Goal: Task Accomplishment & Management: Manage account settings

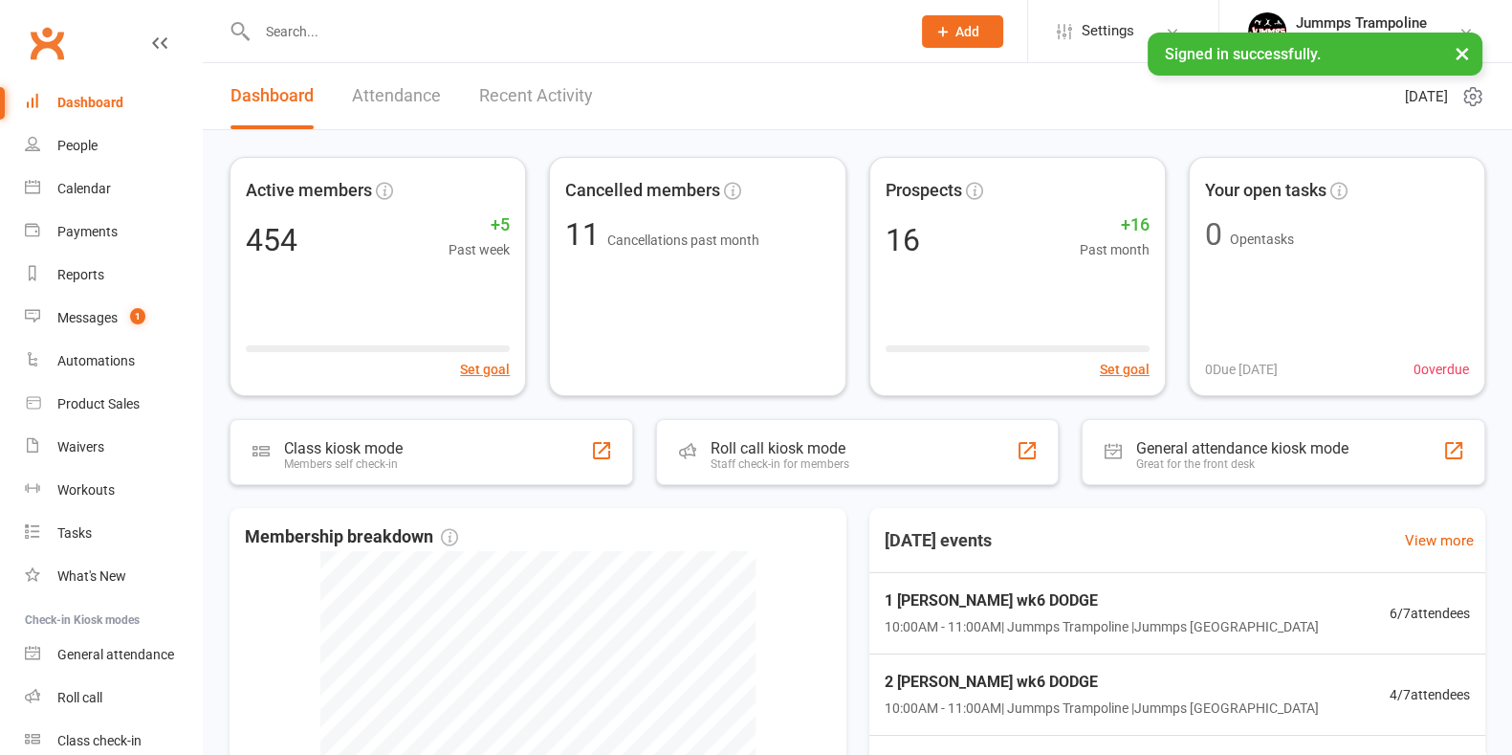
click at [490, 31] on input "text" at bounding box center [575, 31] width 646 height 27
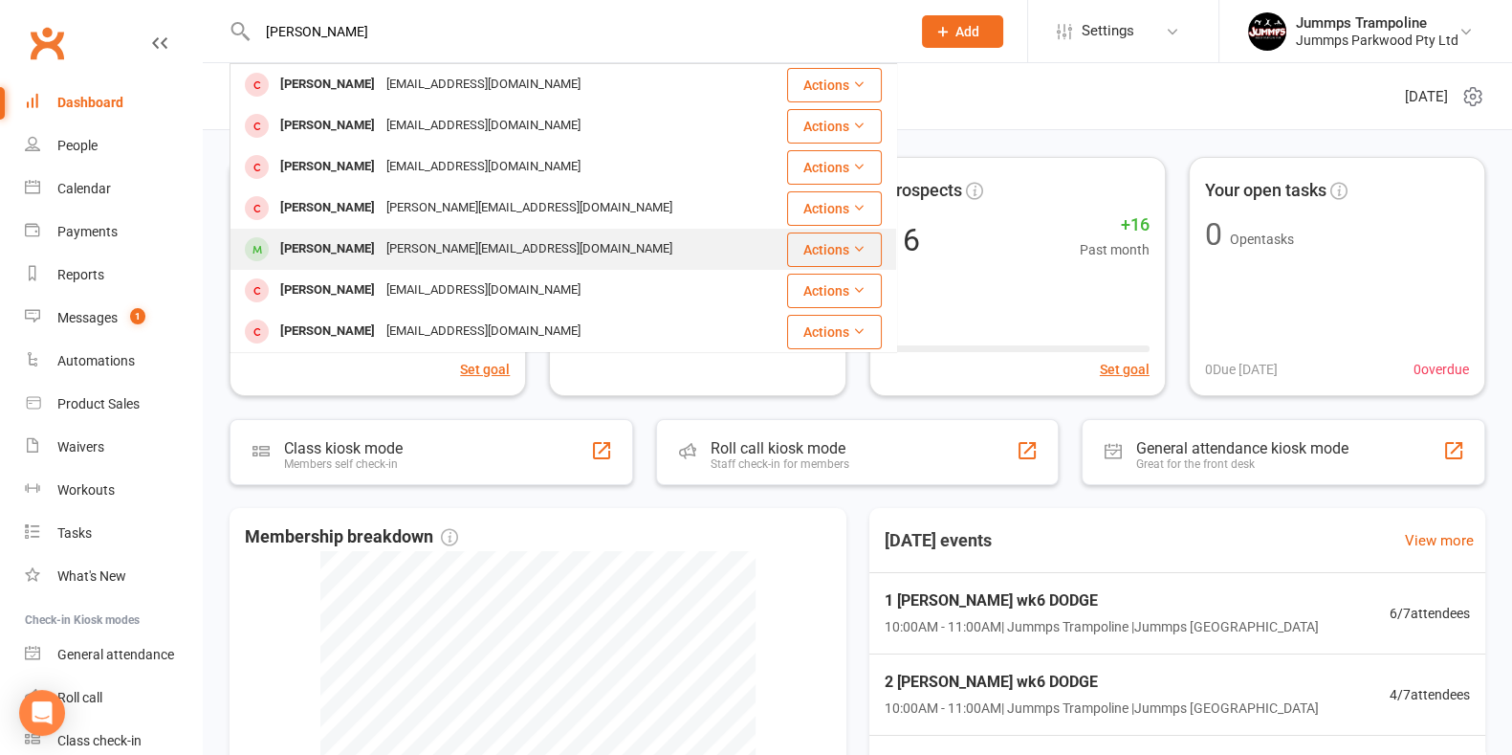
type input "[PERSON_NAME]"
click at [443, 230] on div "[PERSON_NAME] [PERSON_NAME][EMAIL_ADDRESS][DOMAIN_NAME]" at bounding box center [498, 249] width 535 height 39
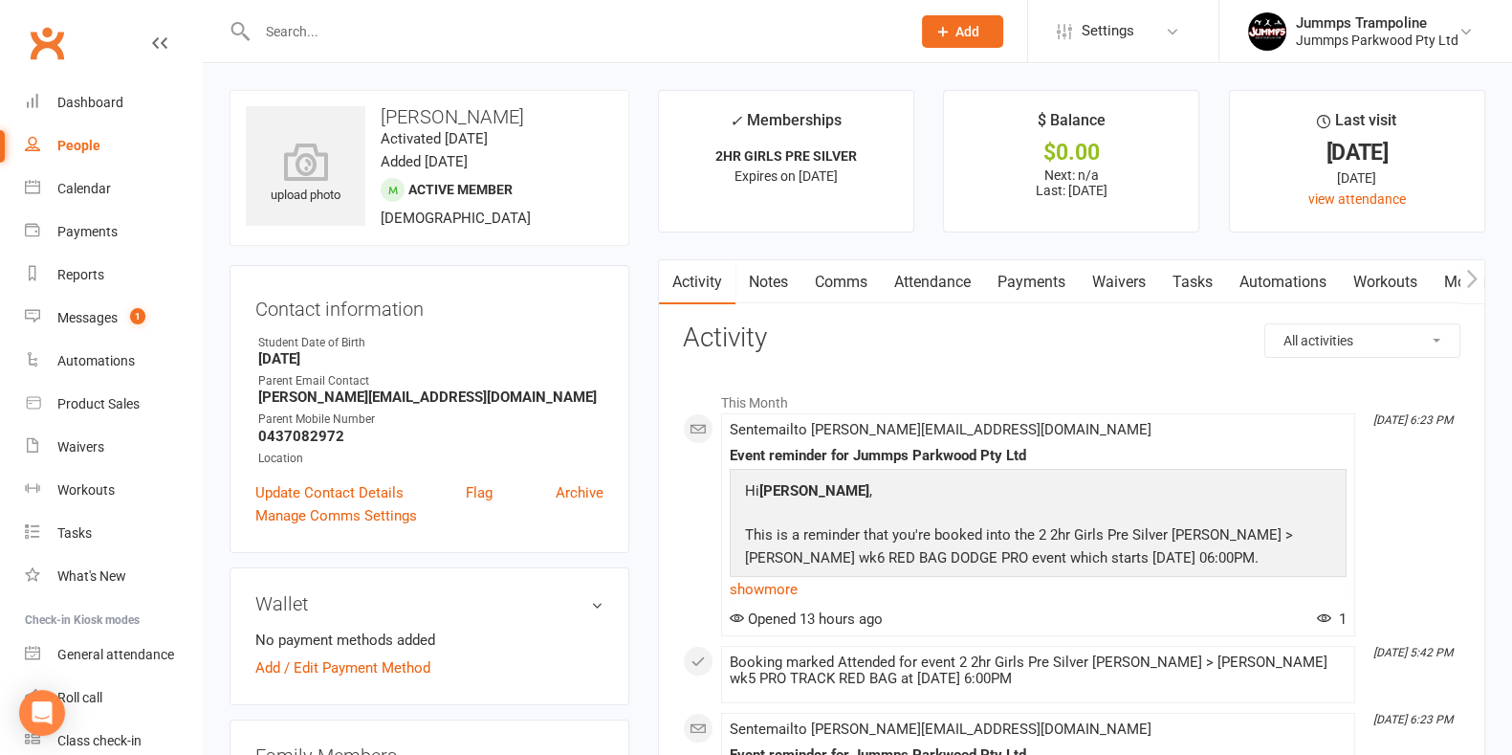
drag, startPoint x: 923, startPoint y: 276, endPoint x: 973, endPoint y: 313, distance: 61.6
click at [927, 275] on link "Attendance" at bounding box center [932, 282] width 103 height 44
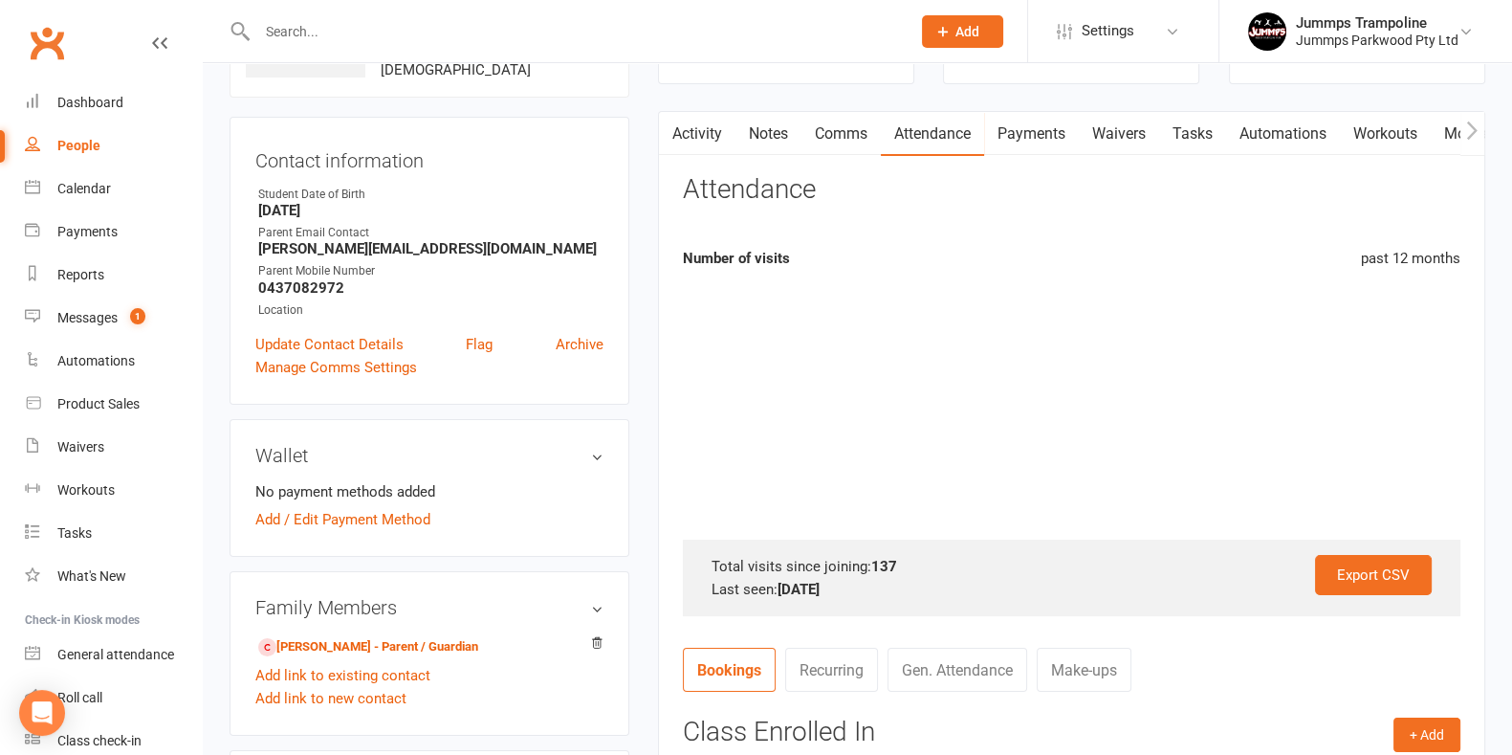
scroll to position [477, 0]
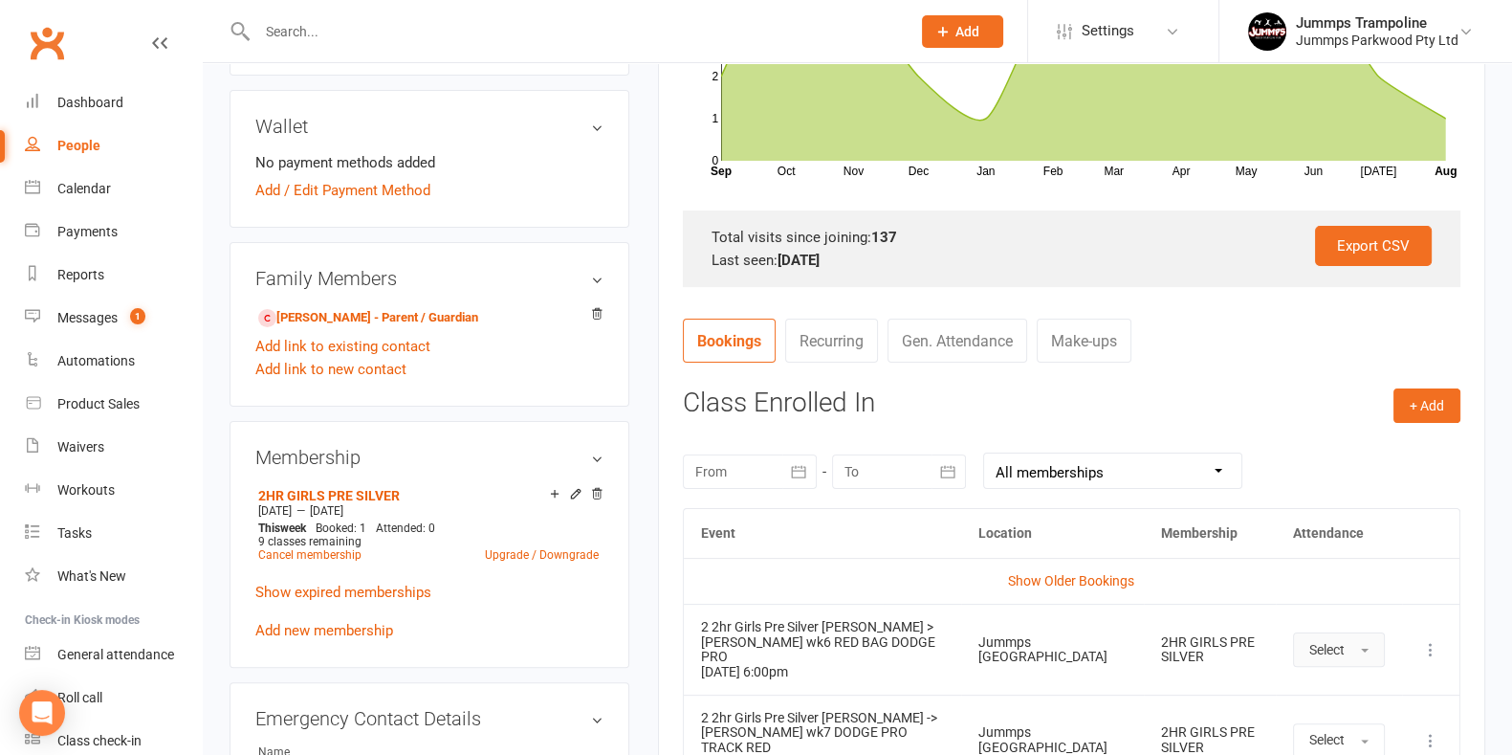
click at [1352, 638] on button "Select" at bounding box center [1339, 649] width 92 height 34
click at [1355, 712] on link "Absent" at bounding box center [1388, 731] width 189 height 38
click at [82, 188] on div "Calendar" at bounding box center [84, 188] width 54 height 15
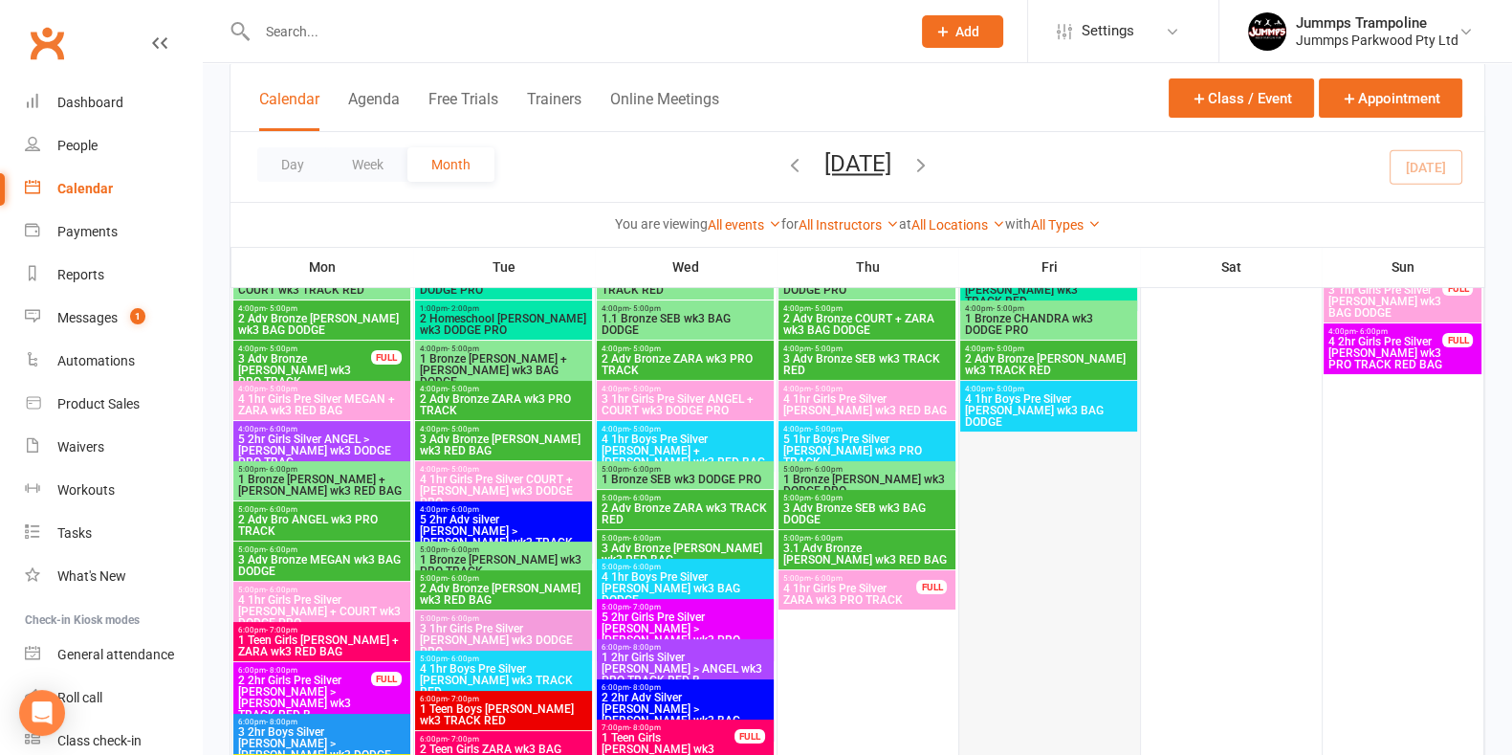
scroll to position [238, 0]
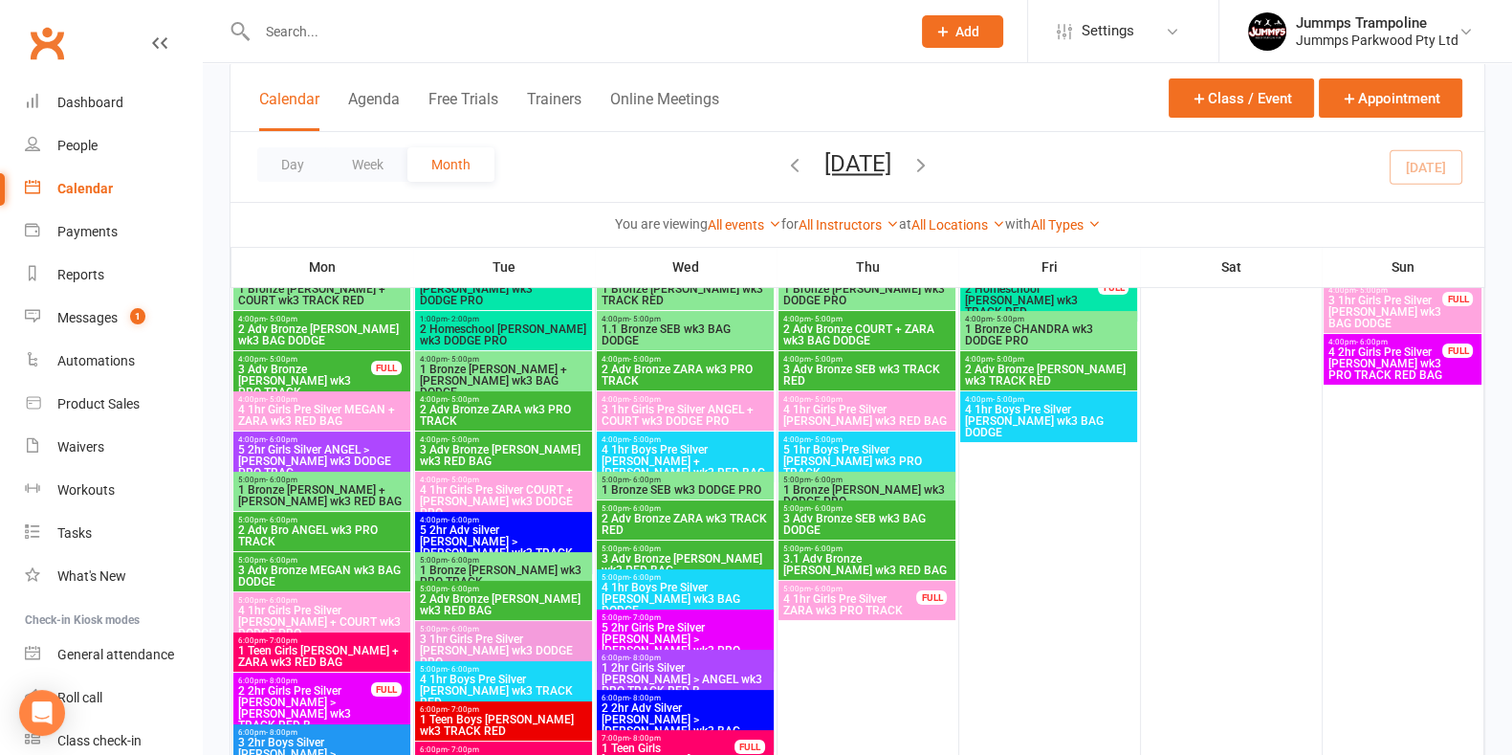
click at [741, 628] on span "5 2hr Girls Pre Silver [PERSON_NAME] > [PERSON_NAME] wk3 PRO TRACK RE..." at bounding box center [685, 645] width 169 height 46
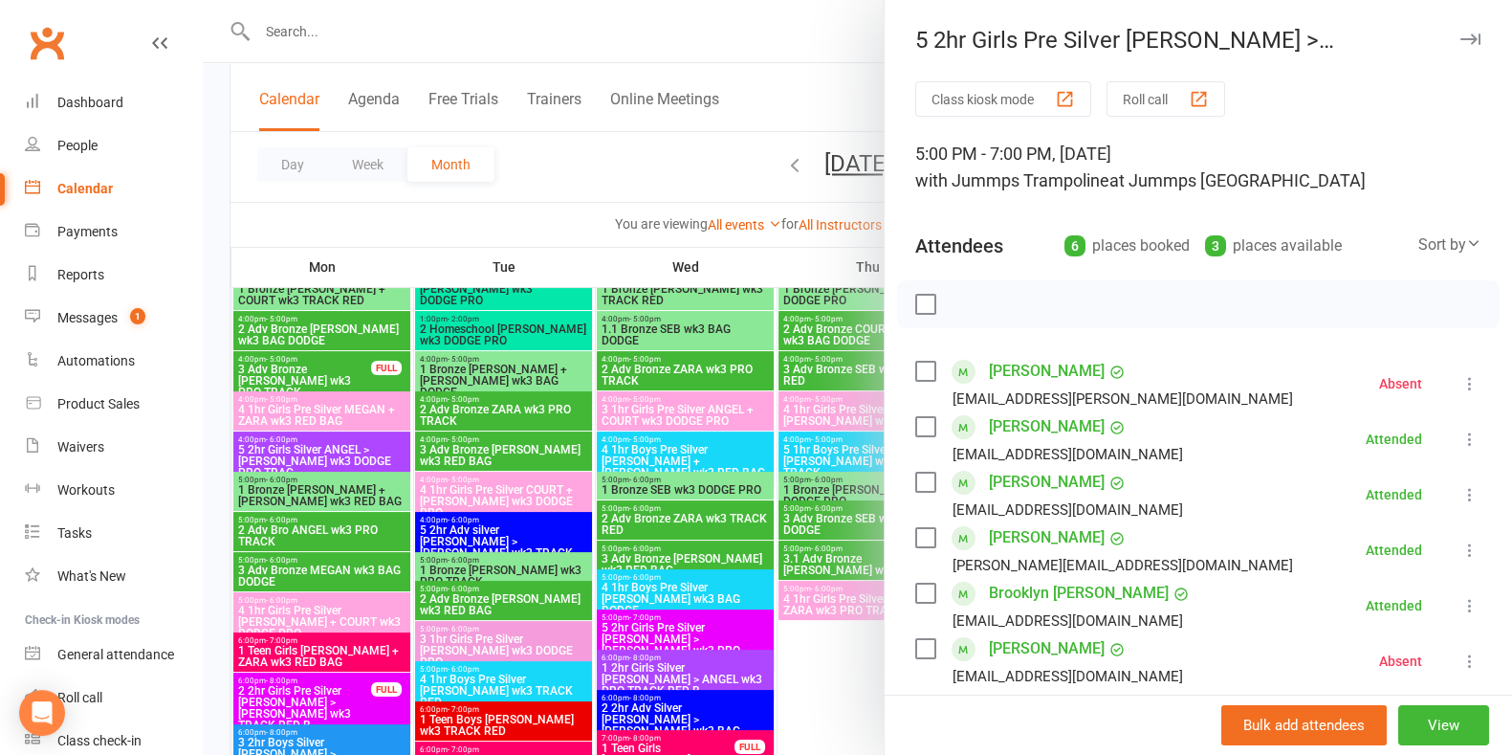
drag, startPoint x: 555, startPoint y: 186, endPoint x: 559, endPoint y: 197, distance: 11.6
click at [555, 187] on div at bounding box center [857, 377] width 1309 height 755
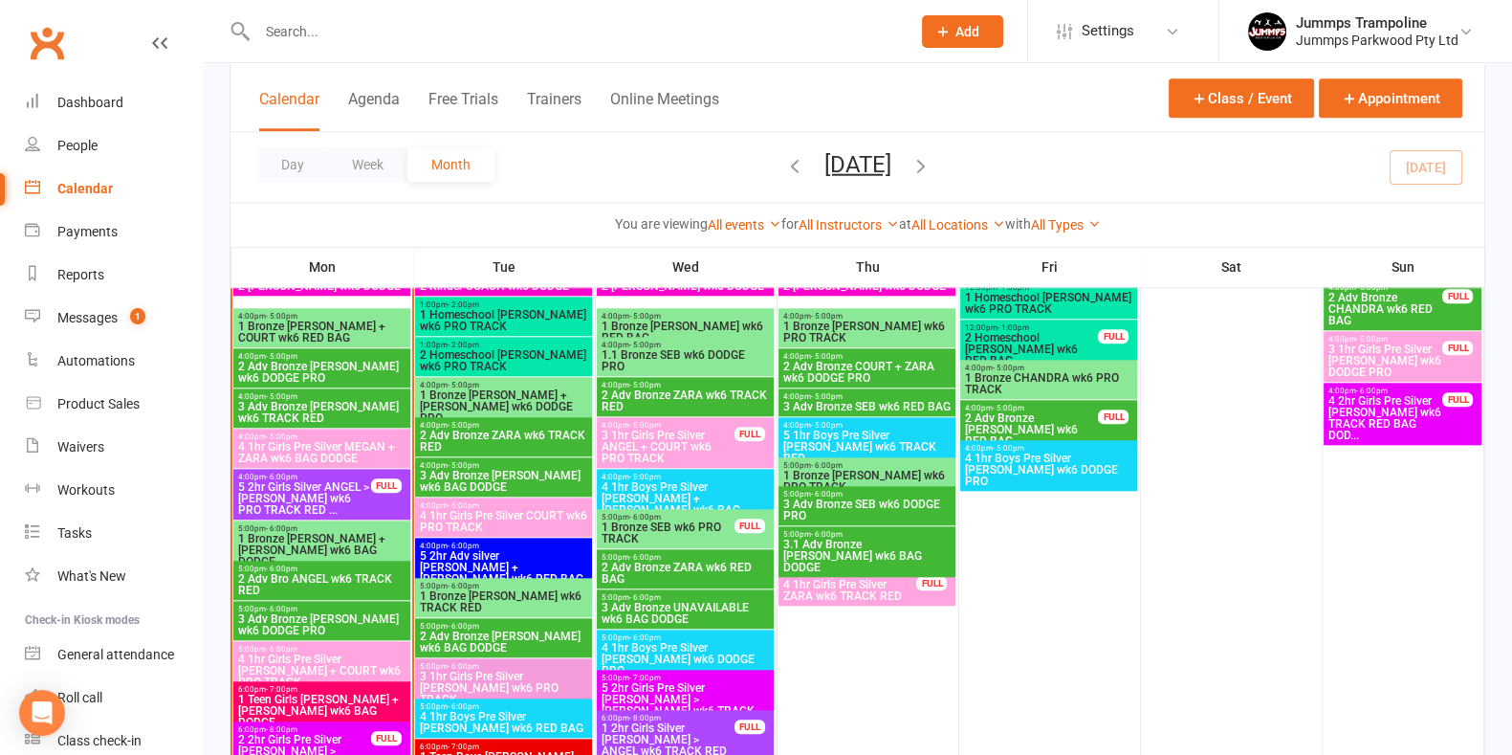
scroll to position [2391, 0]
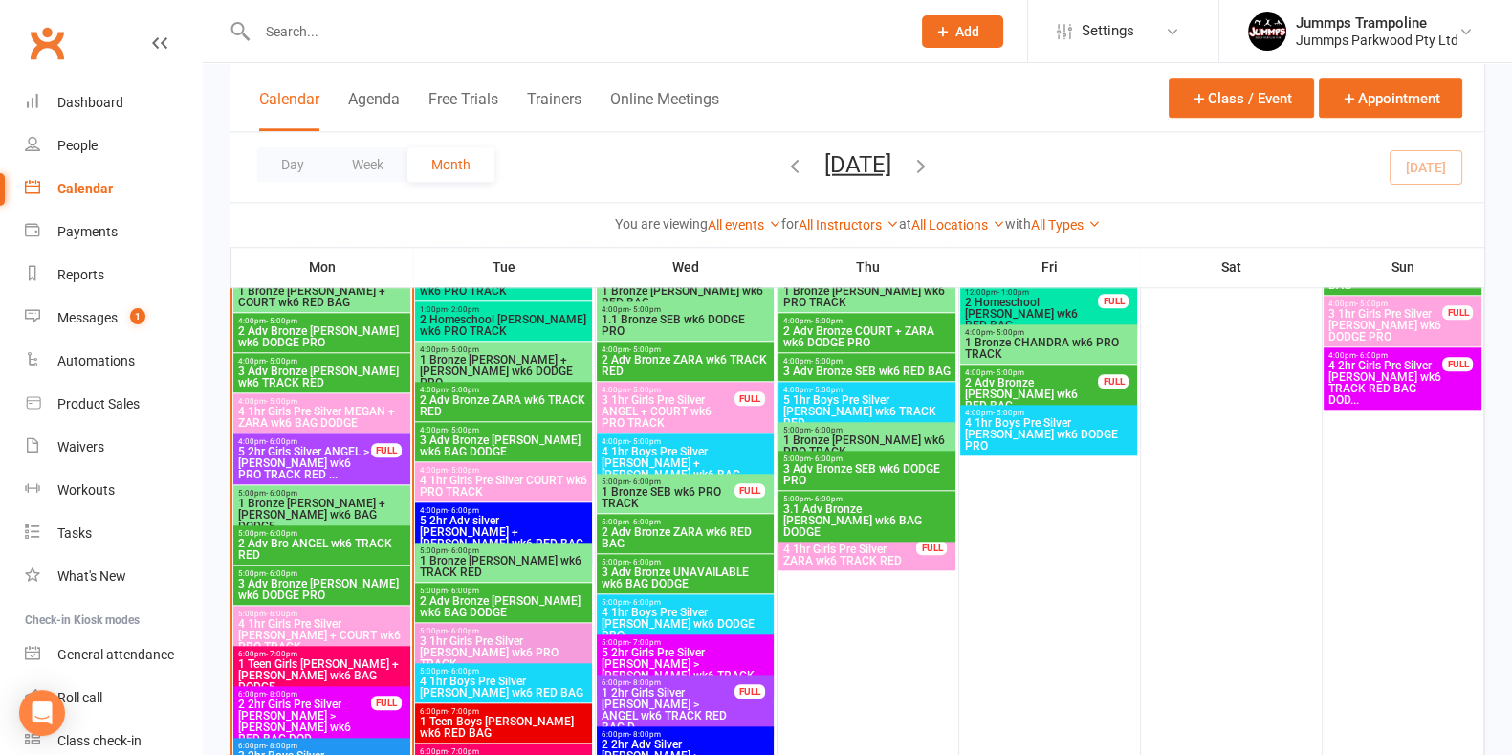
click at [735, 649] on span "5 2hr Girls Pre Silver [PERSON_NAME] > [PERSON_NAME] wk6 TRACK RED BA..." at bounding box center [685, 670] width 169 height 46
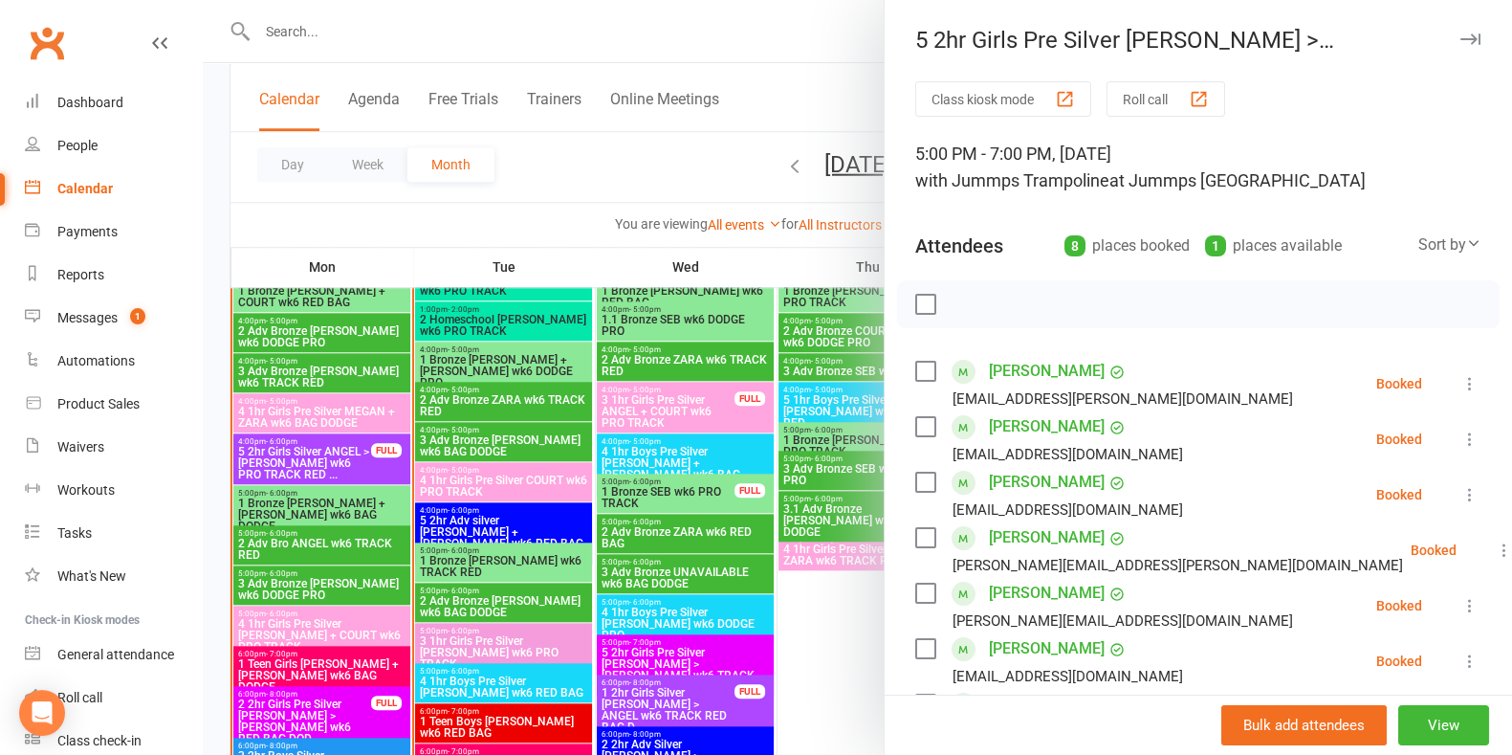
click at [593, 228] on div at bounding box center [857, 377] width 1309 height 755
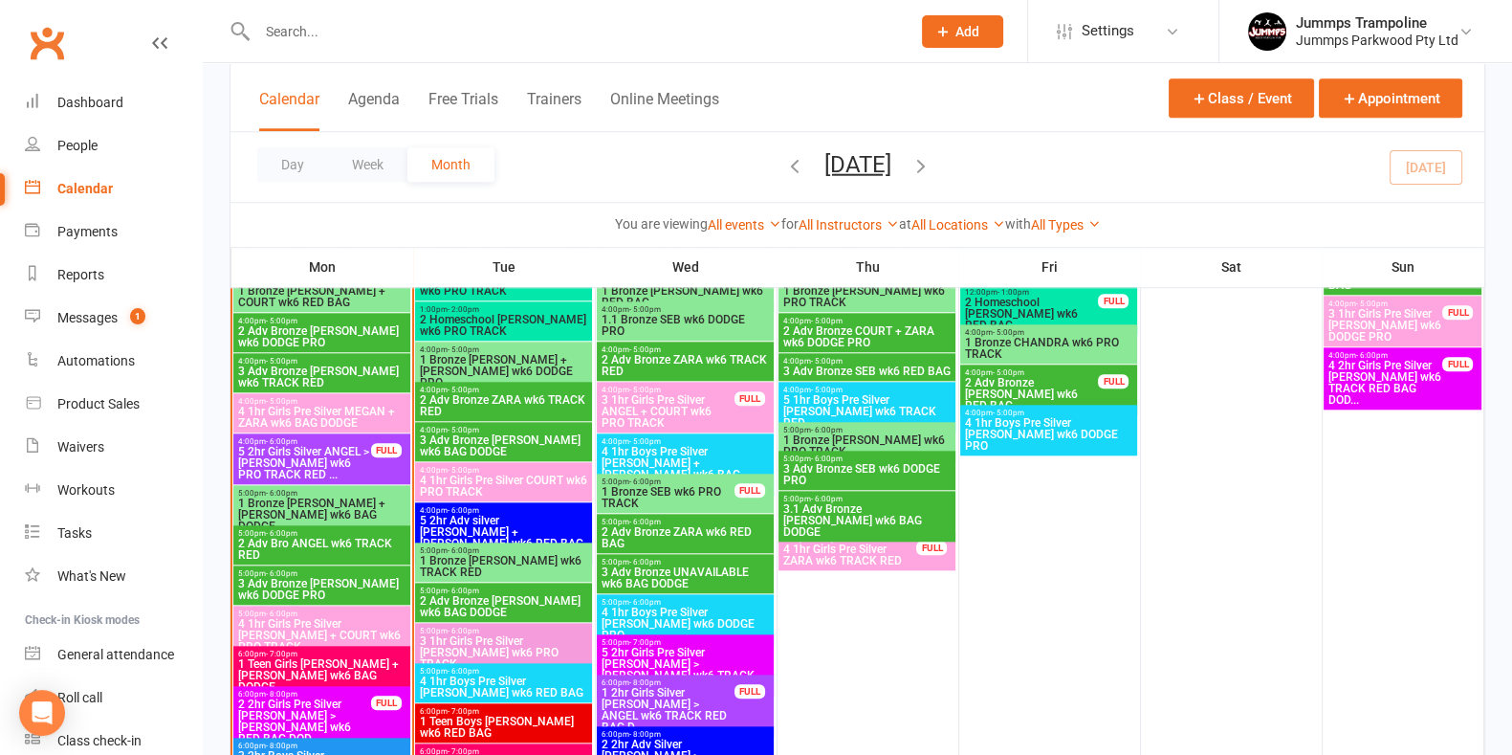
click at [1423, 378] on span "4 2hr Girls Pre Silver [PERSON_NAME] wk6 TRACK RED BAG DOD..." at bounding box center [1385, 383] width 116 height 46
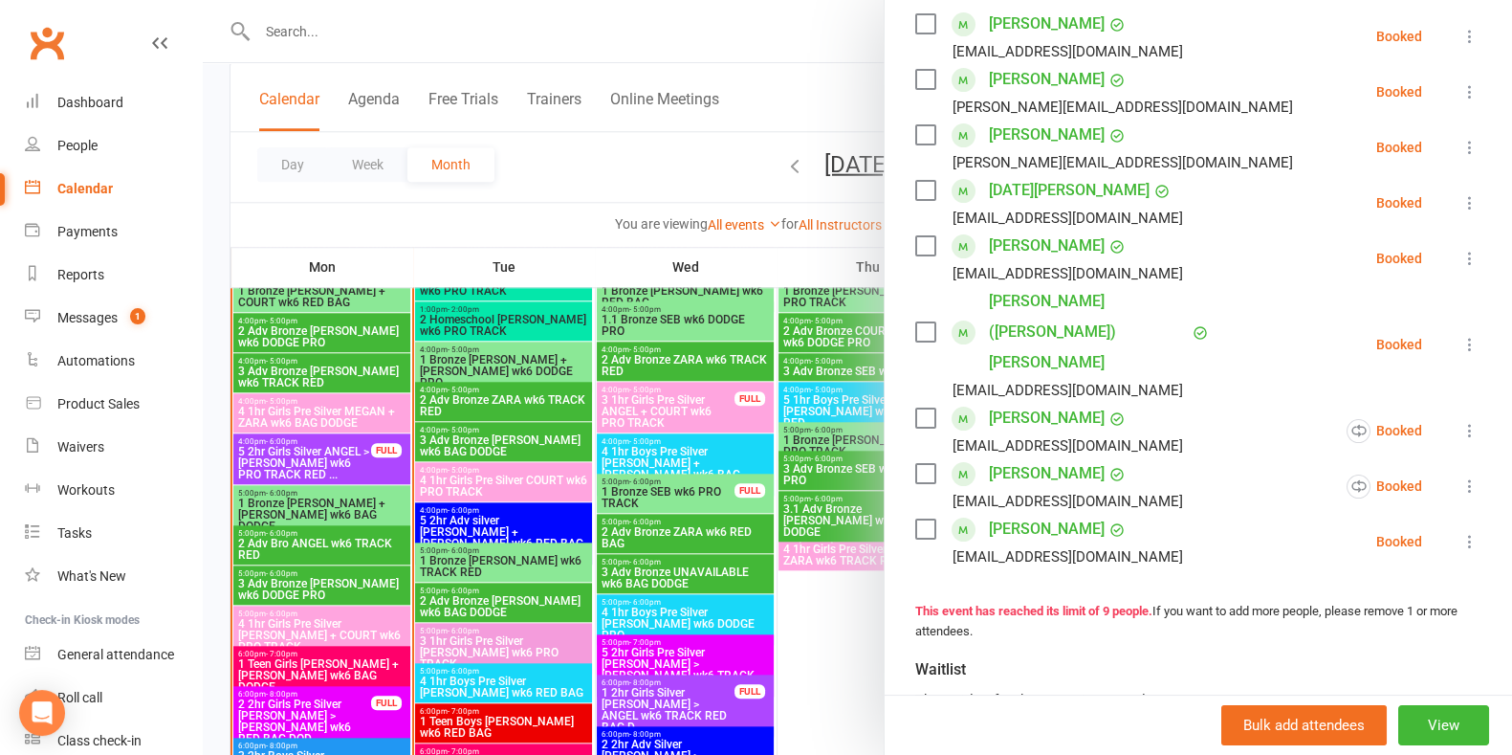
scroll to position [359, 0]
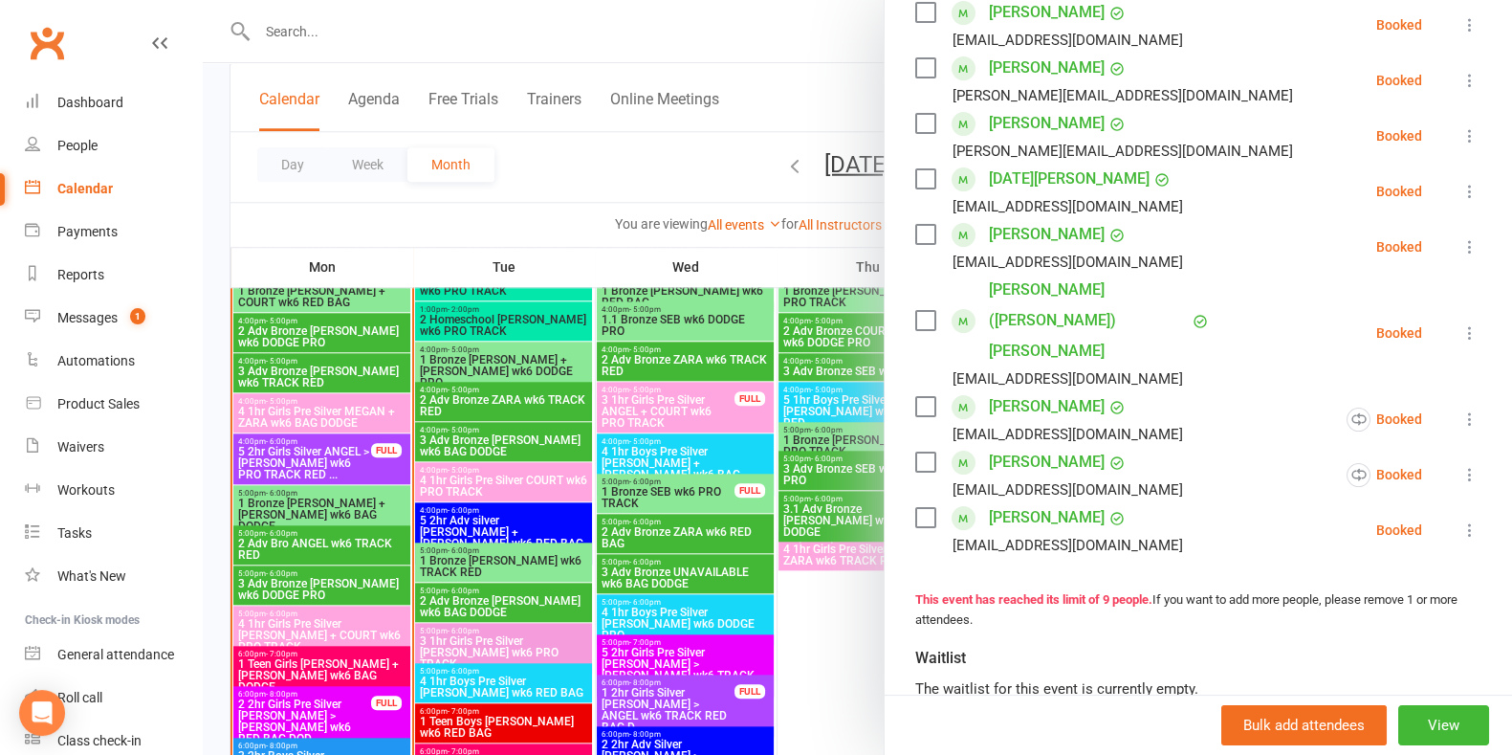
click at [698, 172] on div at bounding box center [857, 377] width 1309 height 755
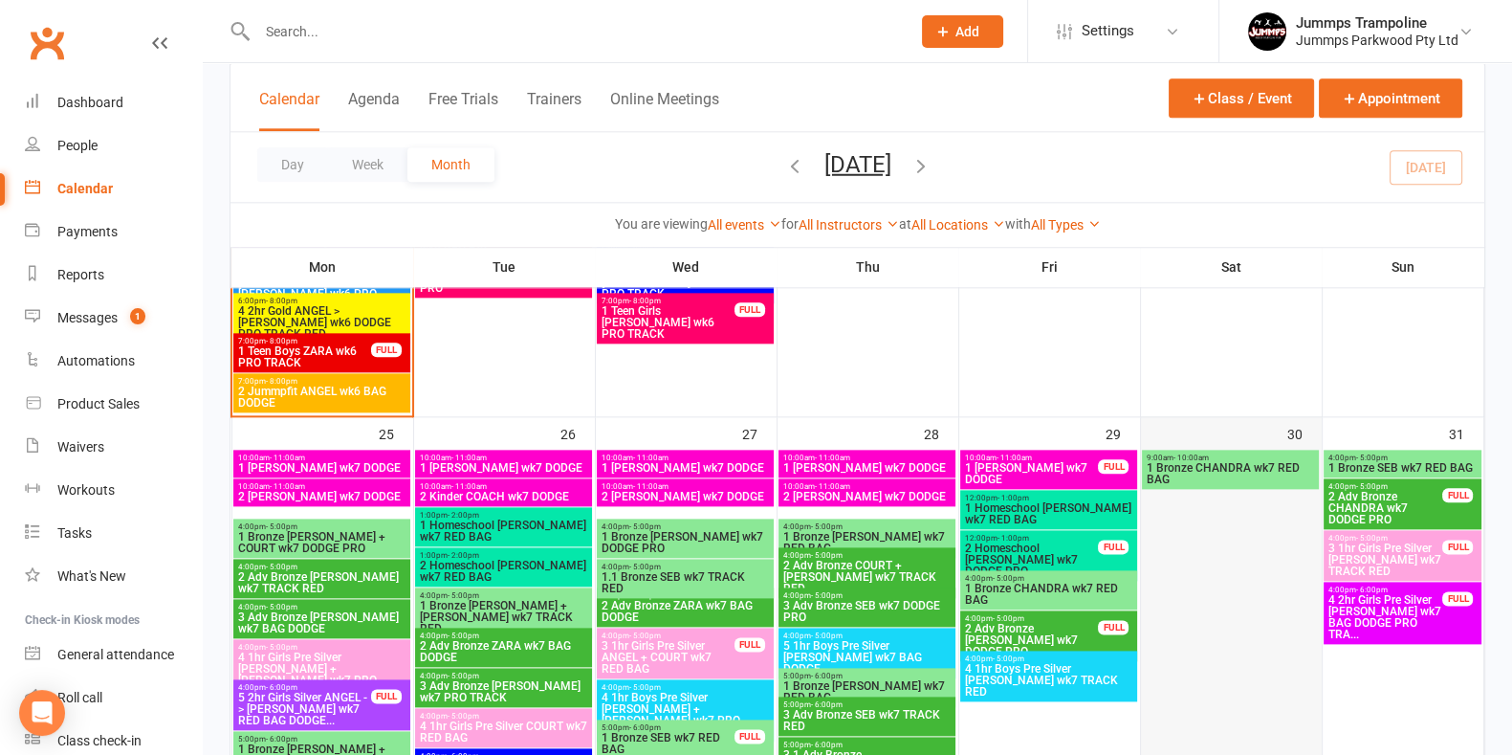
scroll to position [2988, 0]
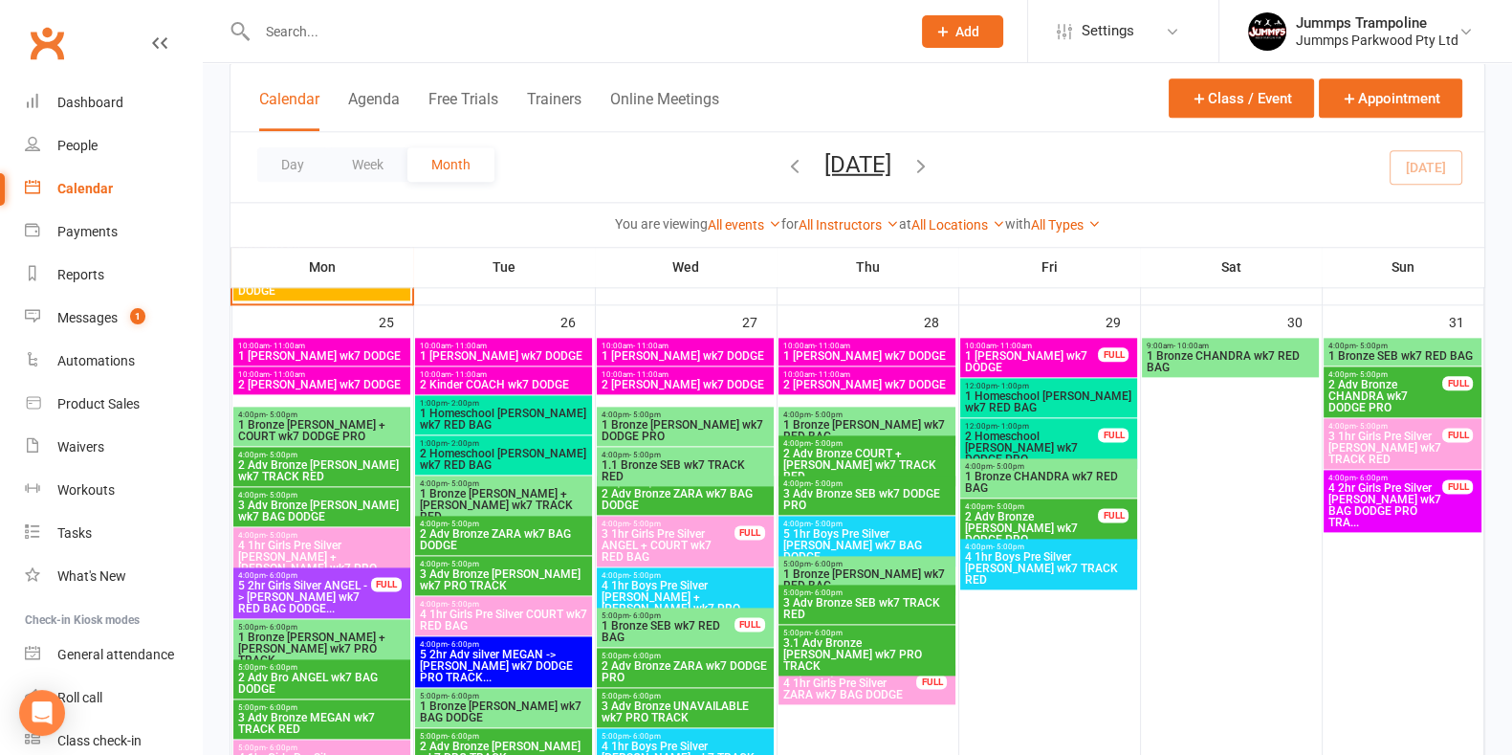
click at [1406, 493] on span "4 2hr Girls Pre Silver [PERSON_NAME] wk7 BAG DODGE PRO TRA..." at bounding box center [1385, 505] width 116 height 46
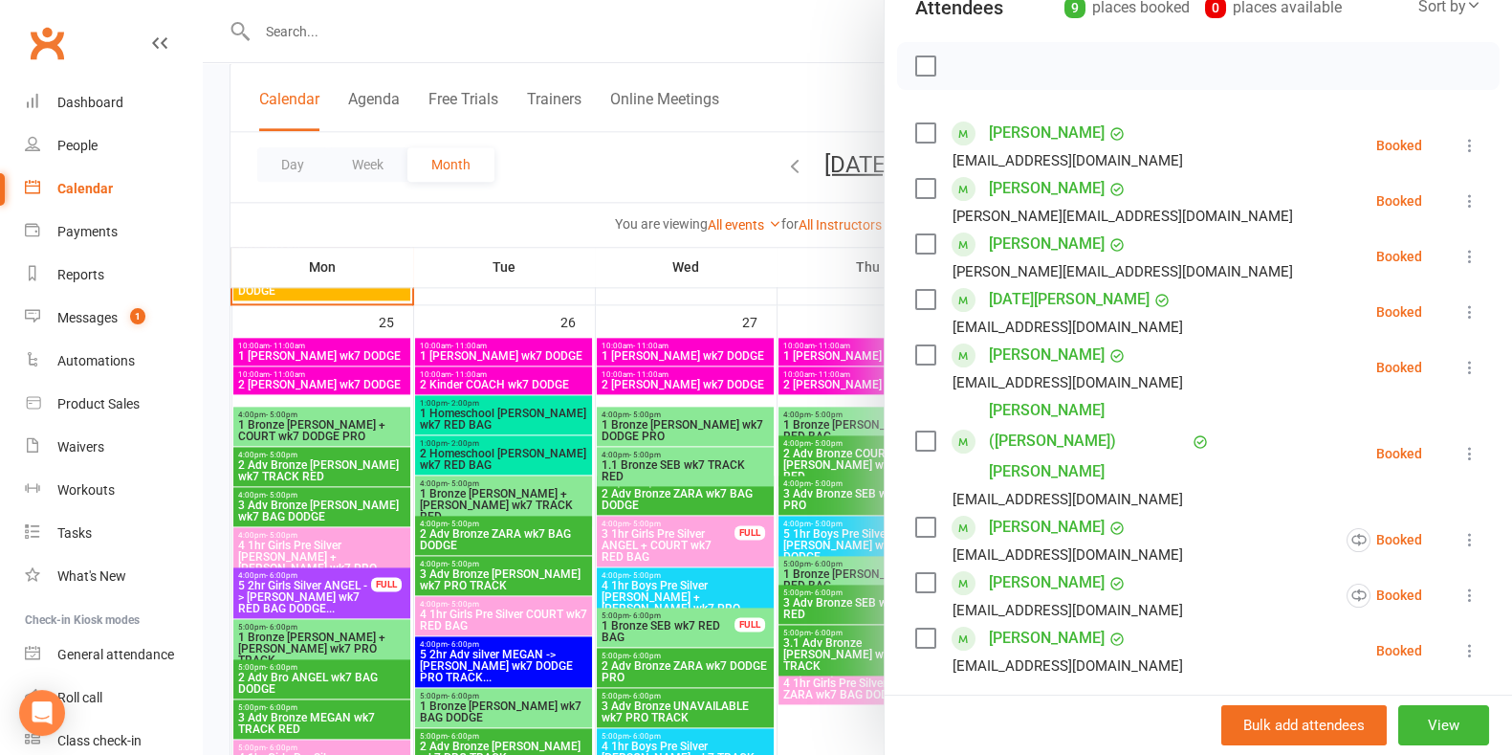
scroll to position [238, 0]
click at [594, 156] on div at bounding box center [857, 377] width 1309 height 755
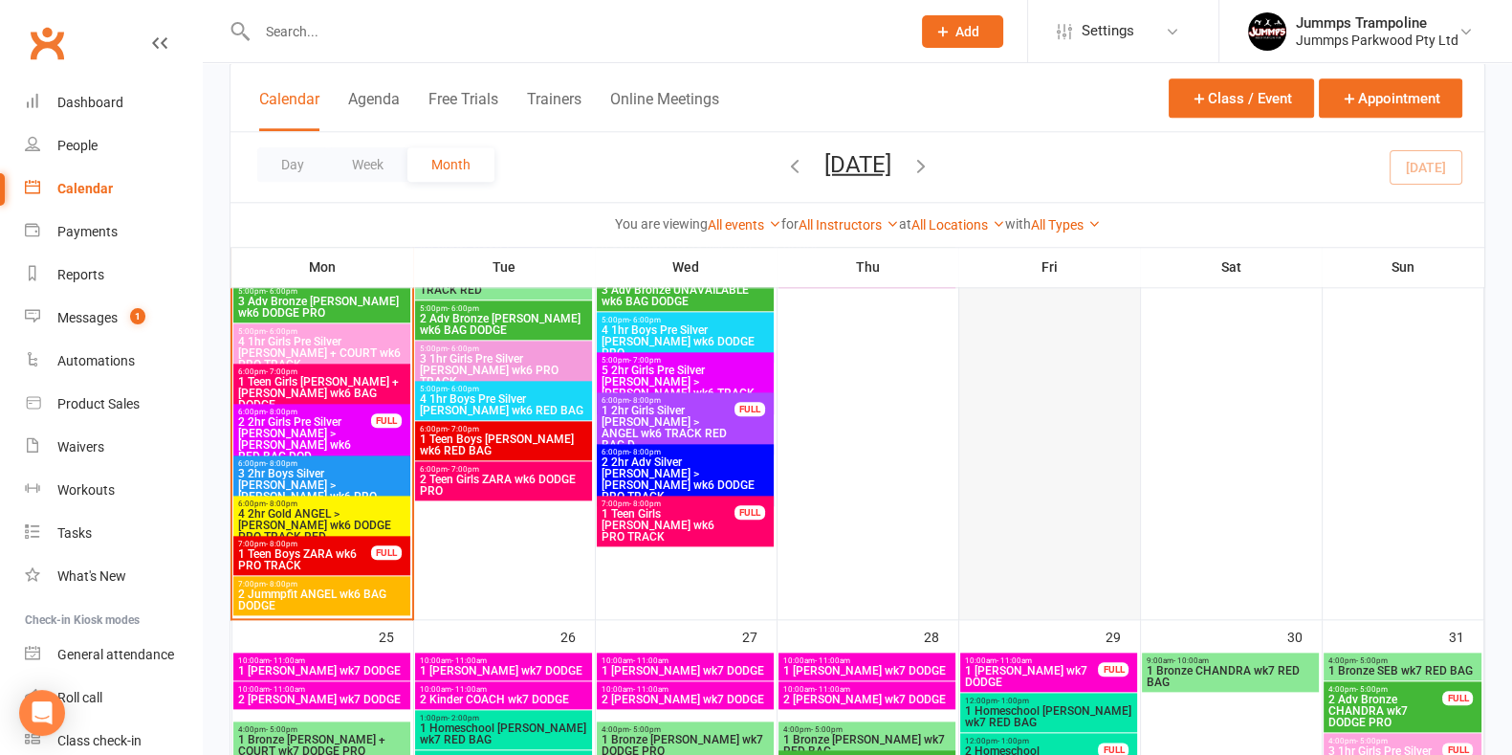
scroll to position [2630, 0]
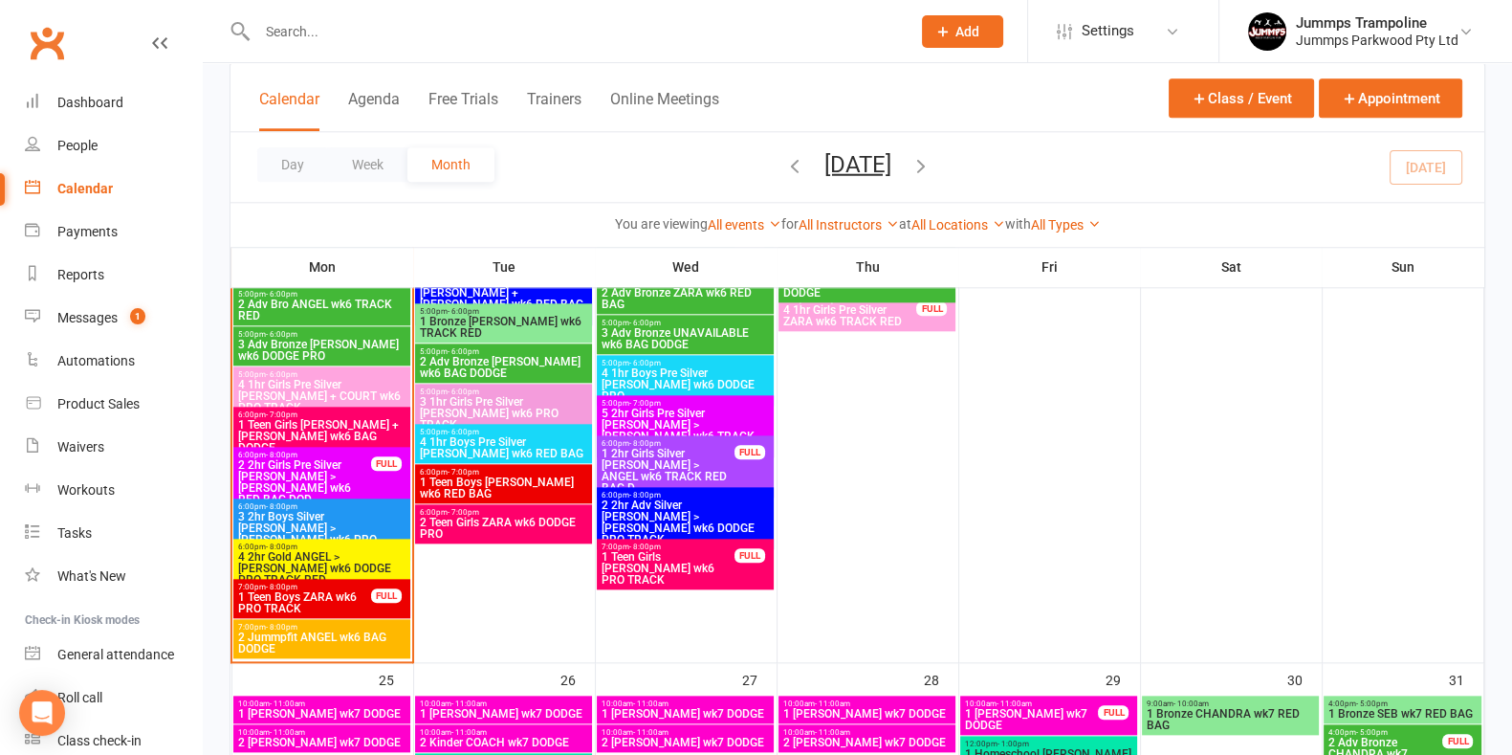
click at [445, 40] on input "text" at bounding box center [575, 31] width 646 height 27
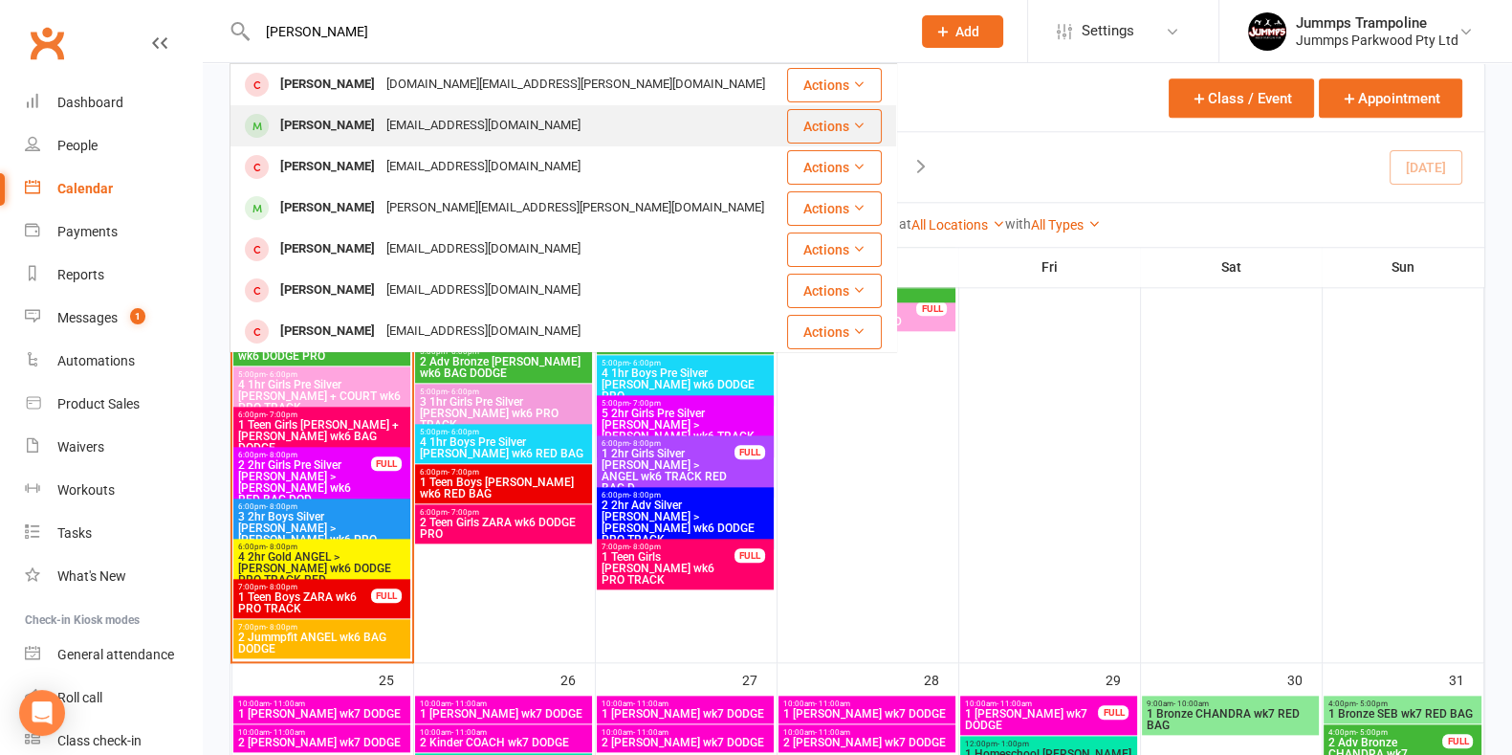
type input "[PERSON_NAME]"
click at [427, 124] on div "[EMAIL_ADDRESS][DOMAIN_NAME]" at bounding box center [484, 126] width 206 height 28
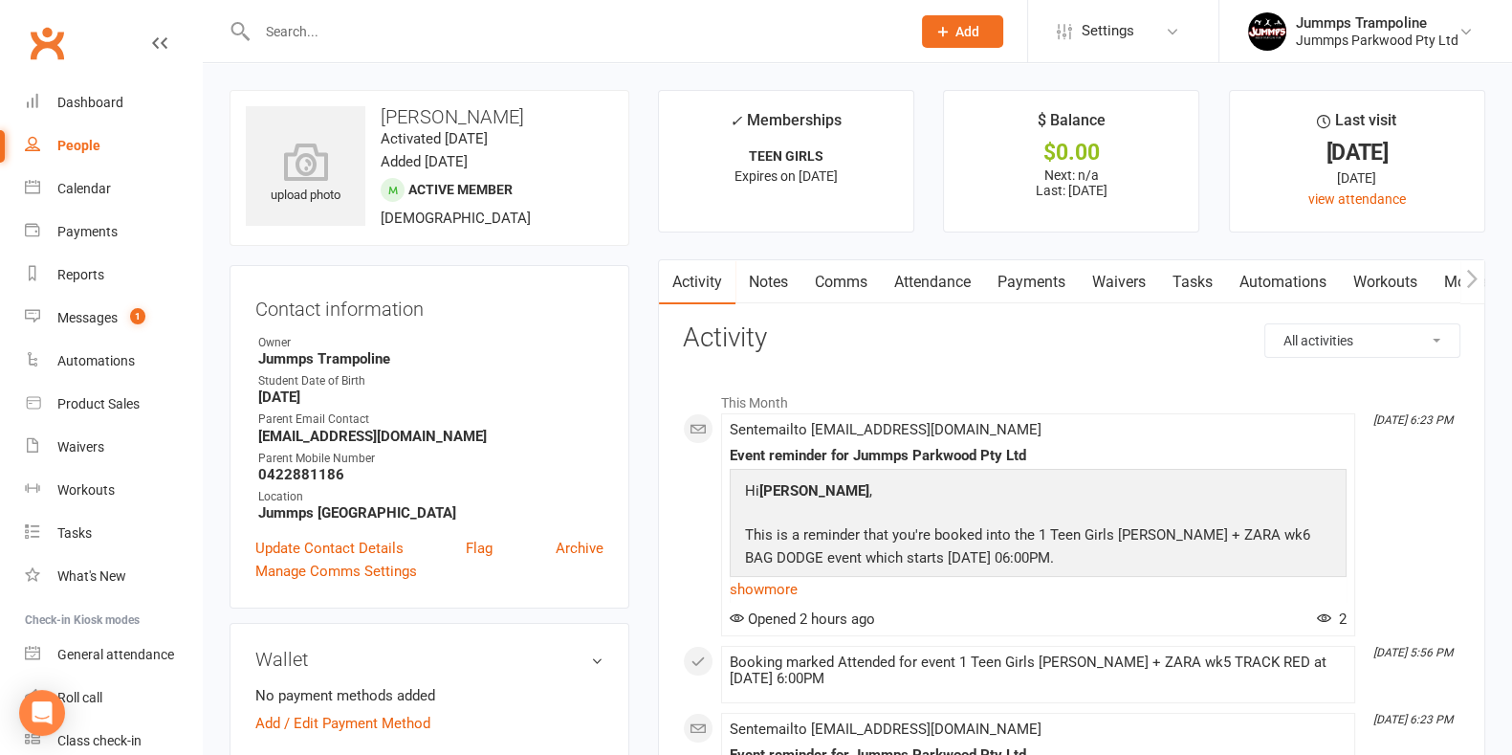
click at [959, 270] on link "Attendance" at bounding box center [932, 282] width 103 height 44
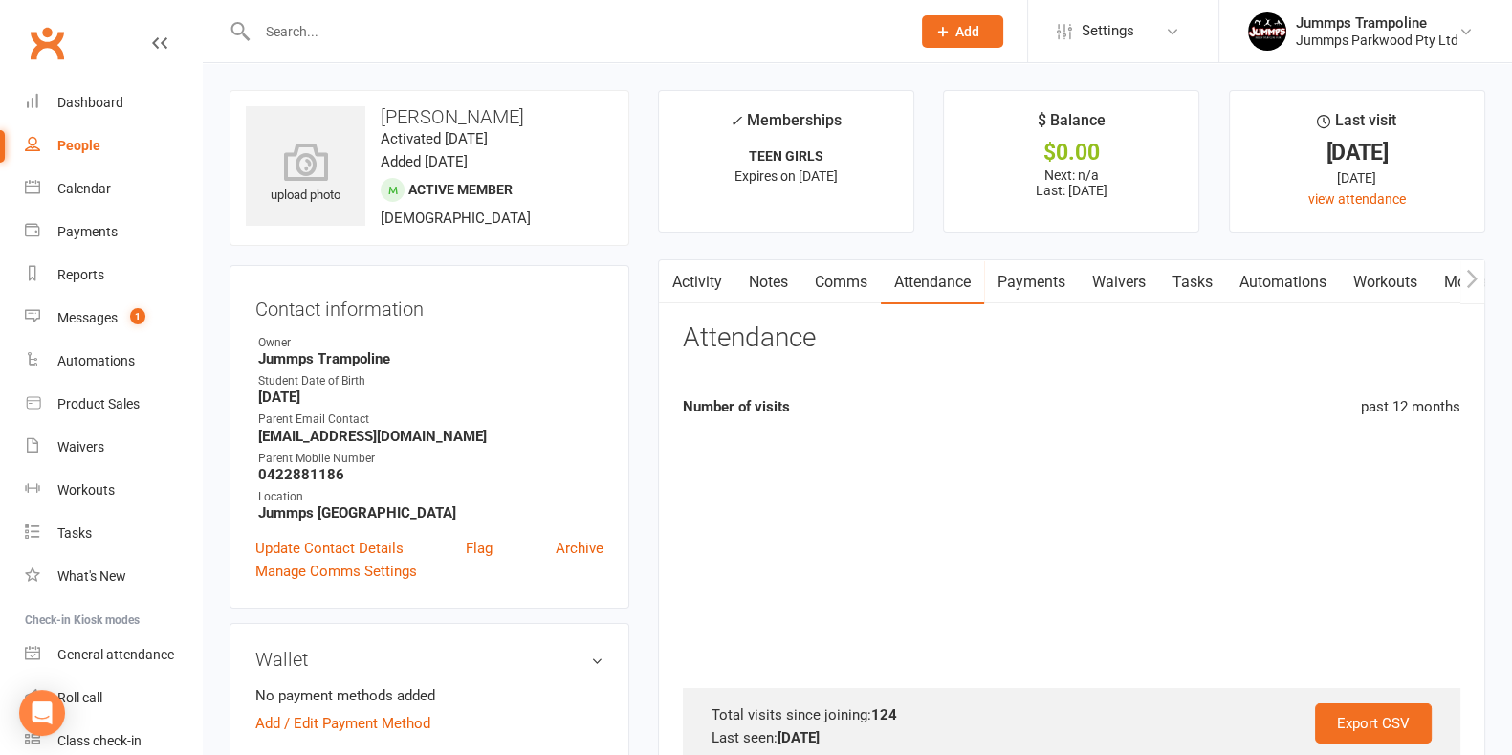
scroll to position [717, 0]
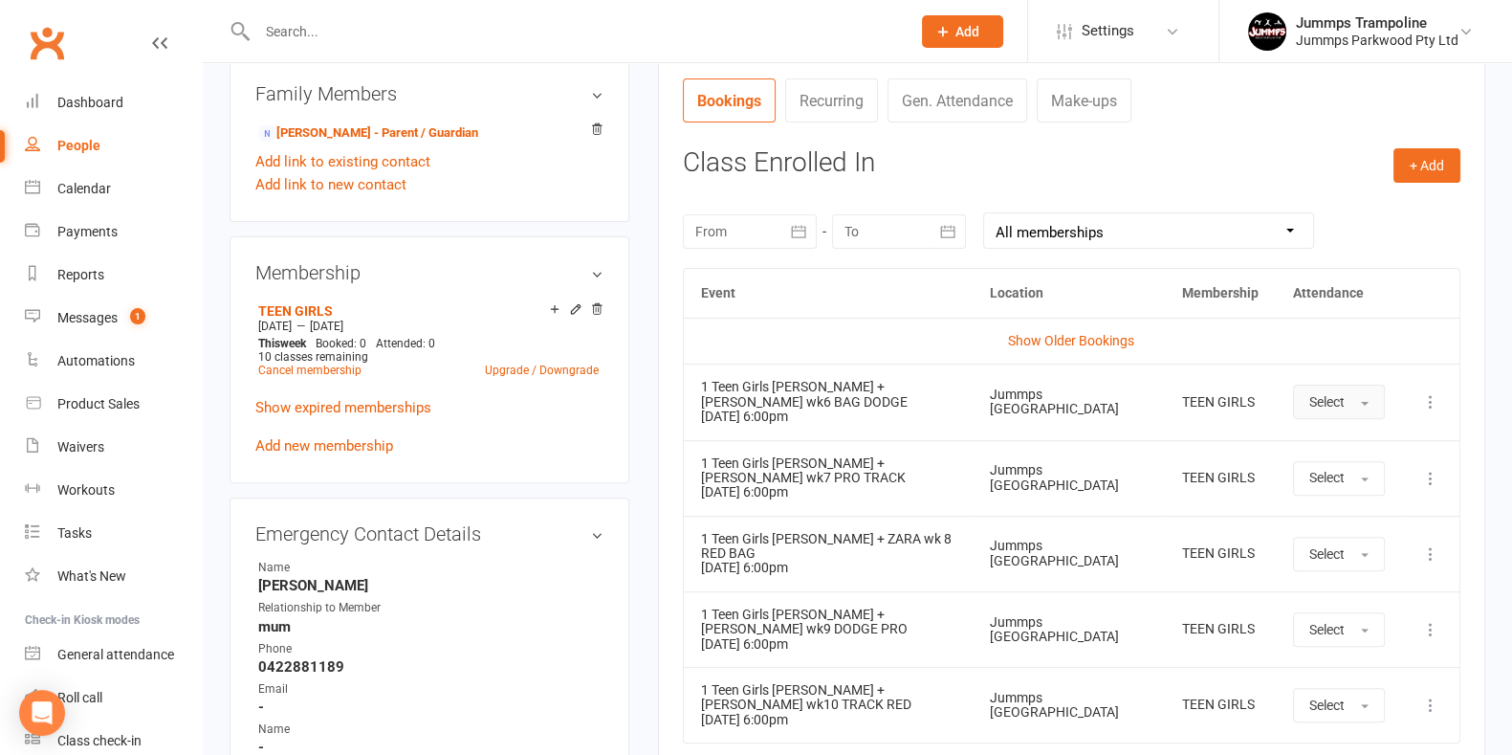
click at [1363, 403] on span "button" at bounding box center [1365, 404] width 8 height 4
drag, startPoint x: 1354, startPoint y: 485, endPoint x: 1340, endPoint y: 498, distance: 19.6
click at [1354, 485] on link "Absent" at bounding box center [1388, 483] width 189 height 38
click at [429, 30] on input "text" at bounding box center [575, 31] width 646 height 27
paste input "Maksim"
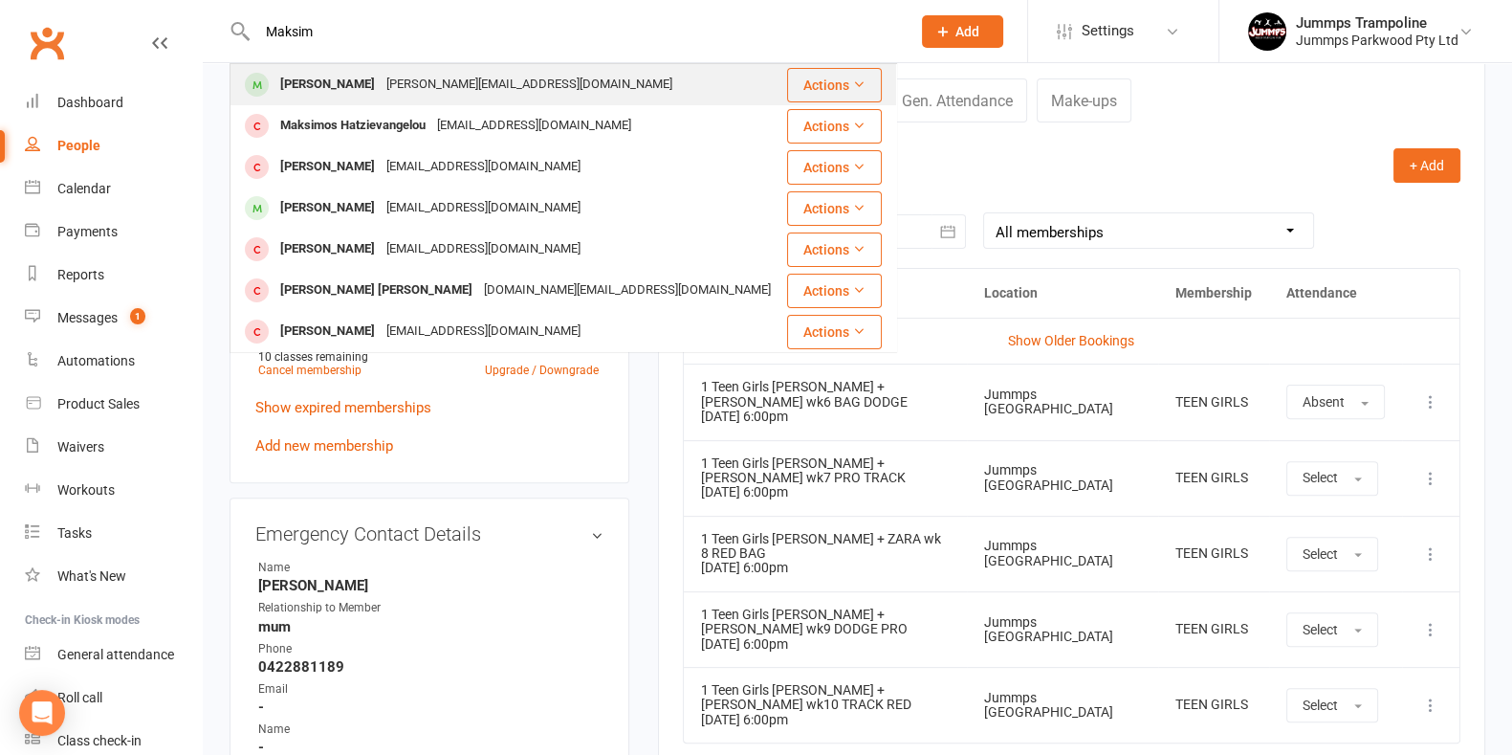
type input "Maksim"
click at [431, 86] on div "[PERSON_NAME][EMAIL_ADDRESS][DOMAIN_NAME]" at bounding box center [529, 85] width 297 height 28
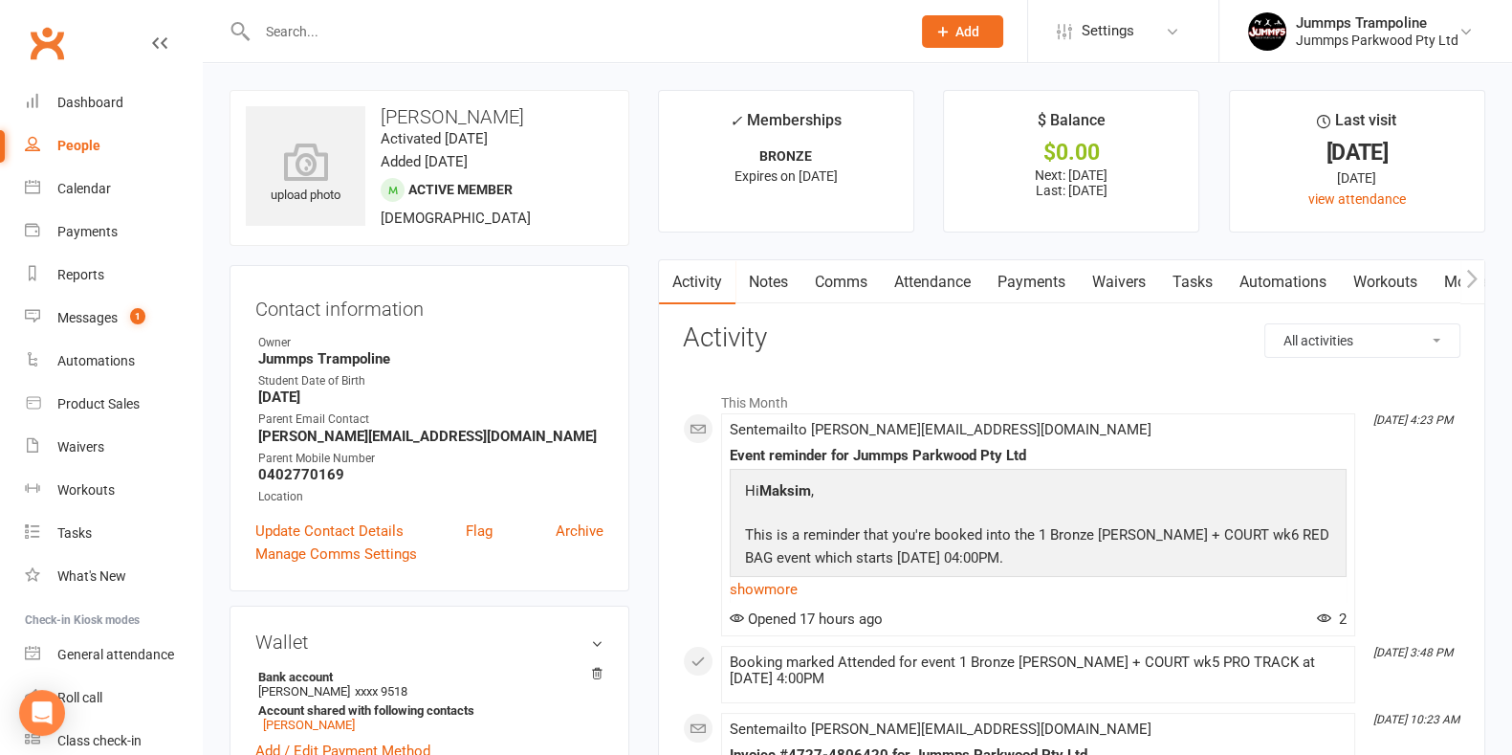
drag, startPoint x: 981, startPoint y: 284, endPoint x: 993, endPoint y: 284, distance: 11.5
click at [984, 284] on link "Attendance" at bounding box center [932, 282] width 103 height 44
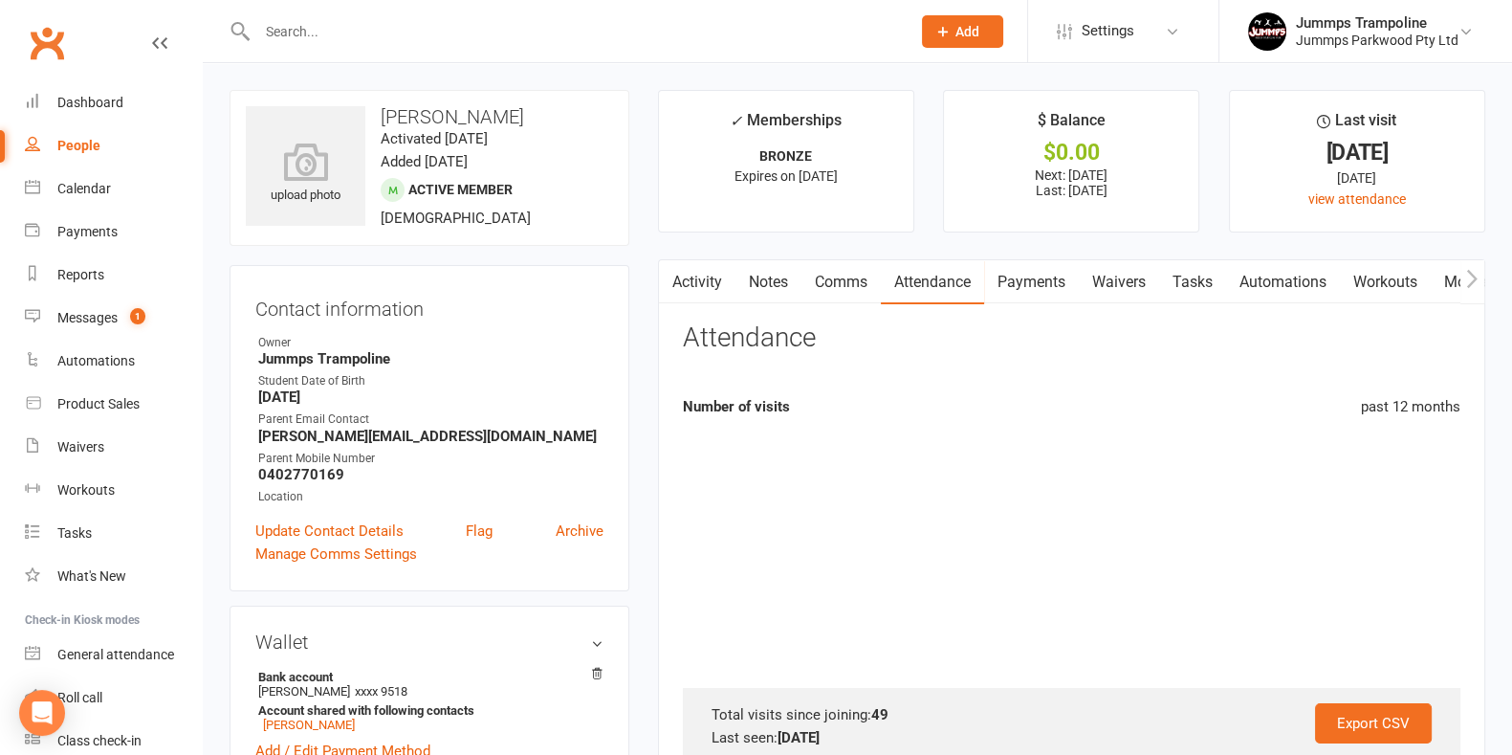
click at [1009, 284] on link "Payments" at bounding box center [1031, 282] width 95 height 44
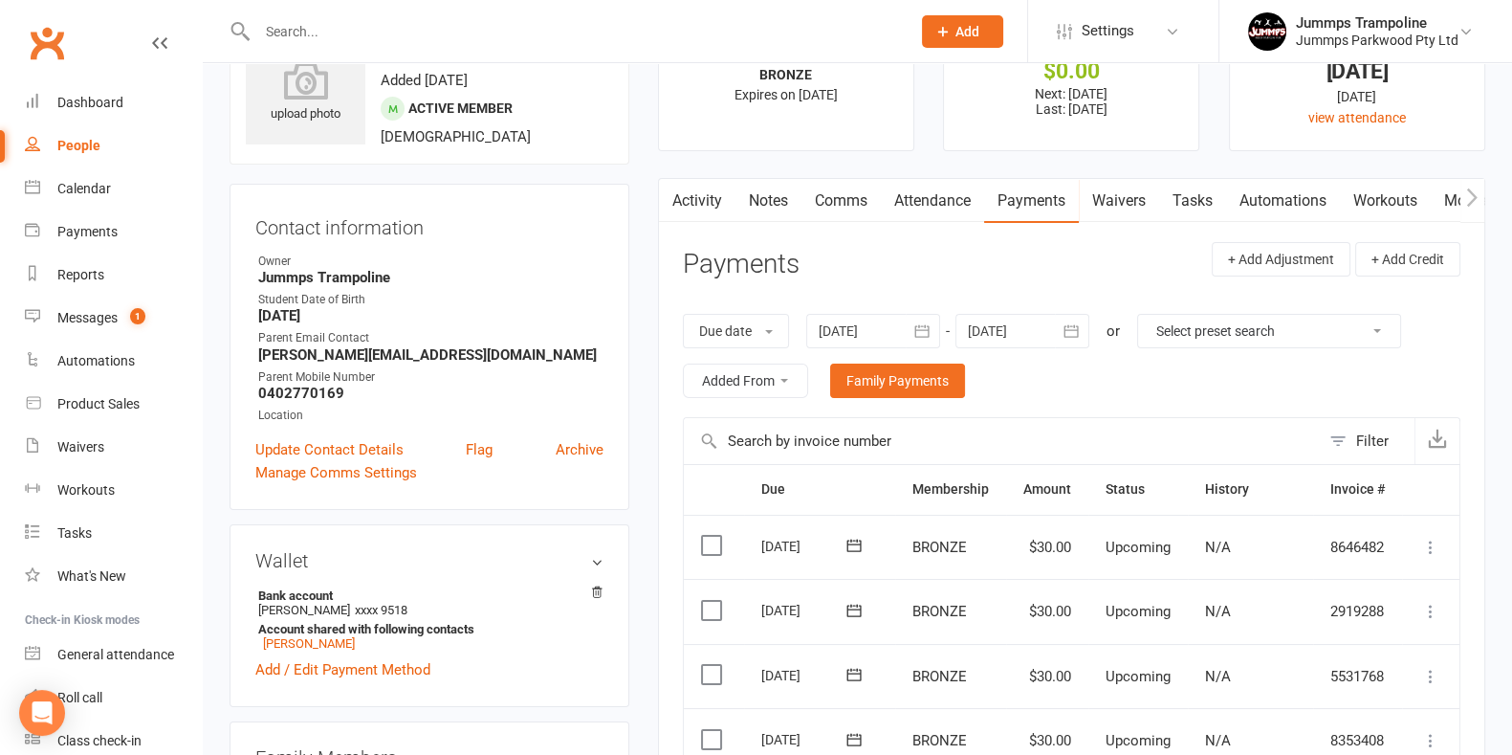
scroll to position [119, 0]
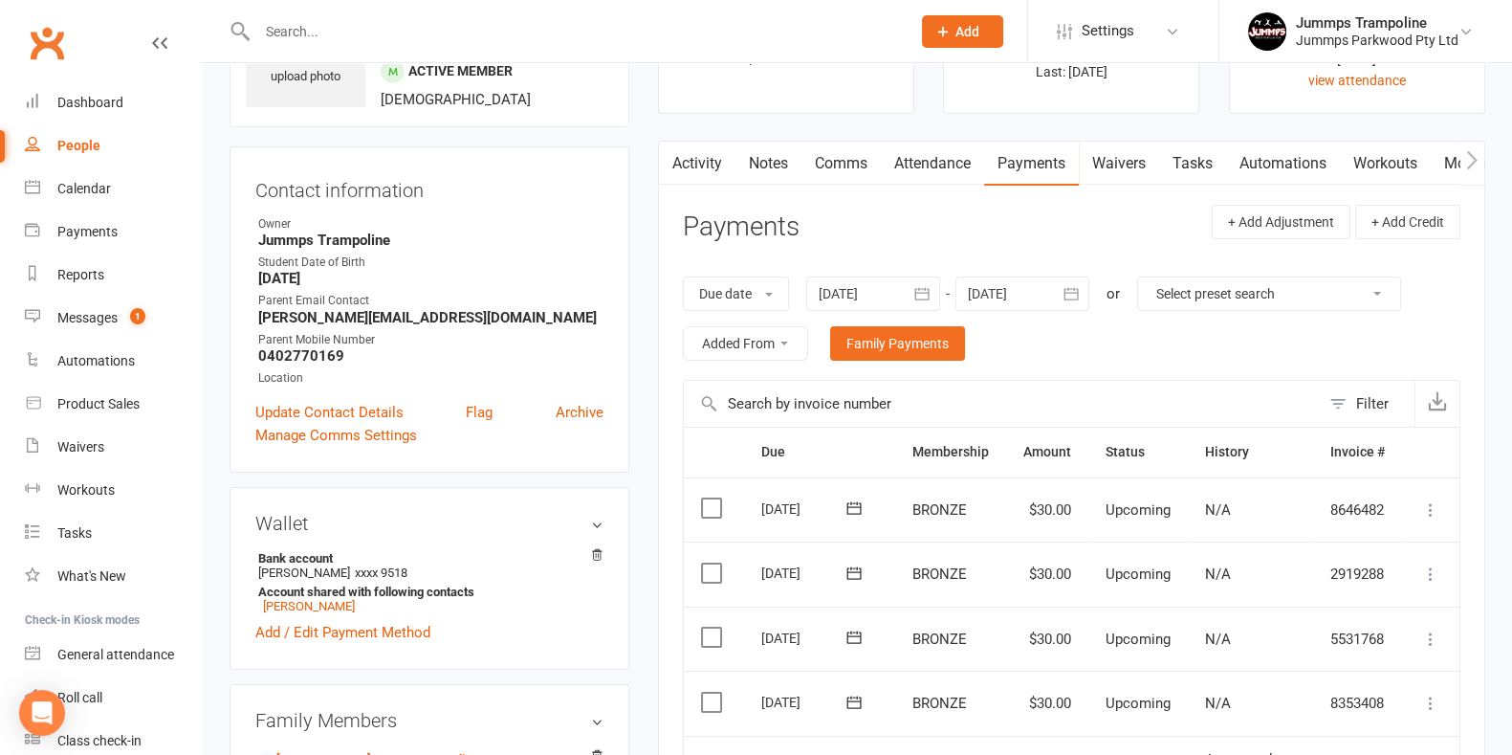
click at [942, 167] on link "Attendance" at bounding box center [932, 164] width 103 height 44
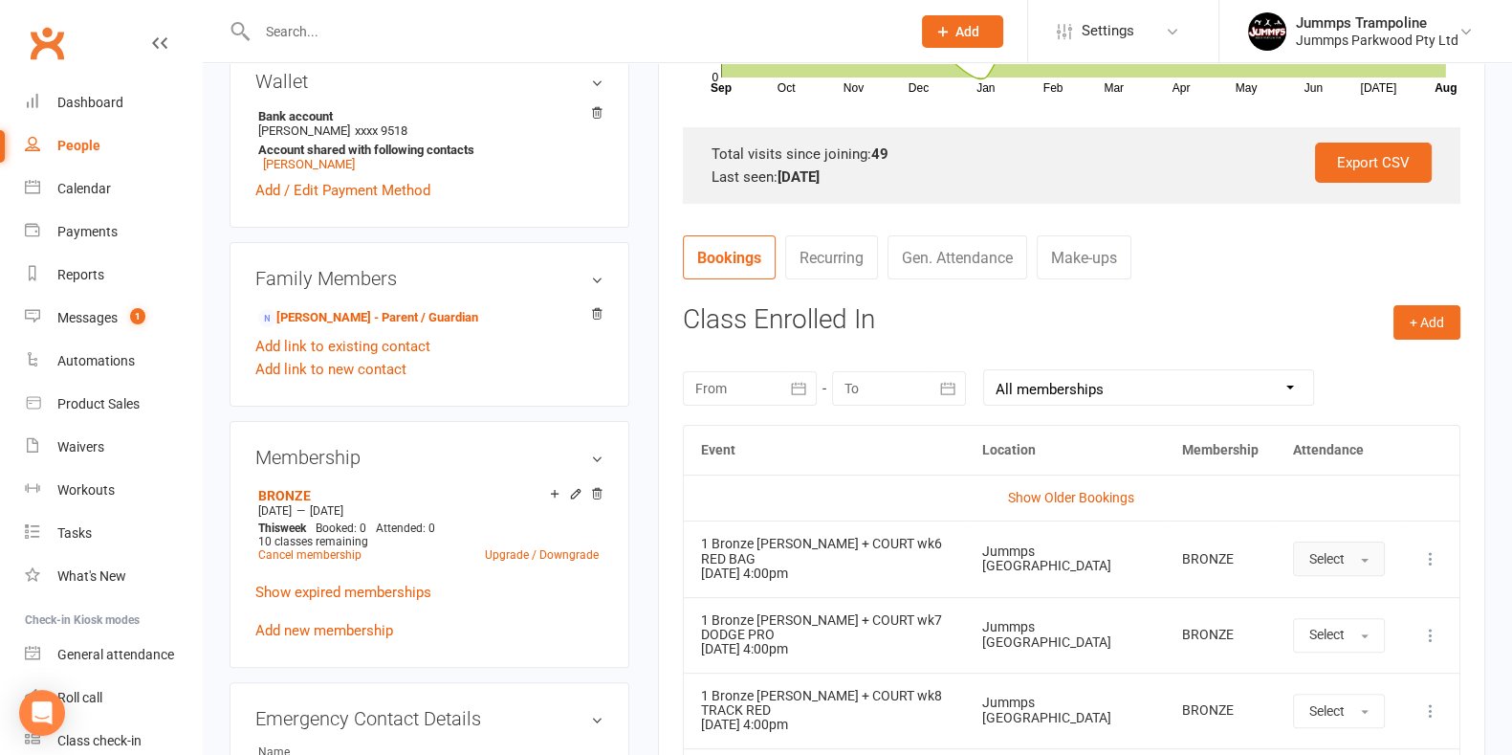
scroll to position [598, 0]
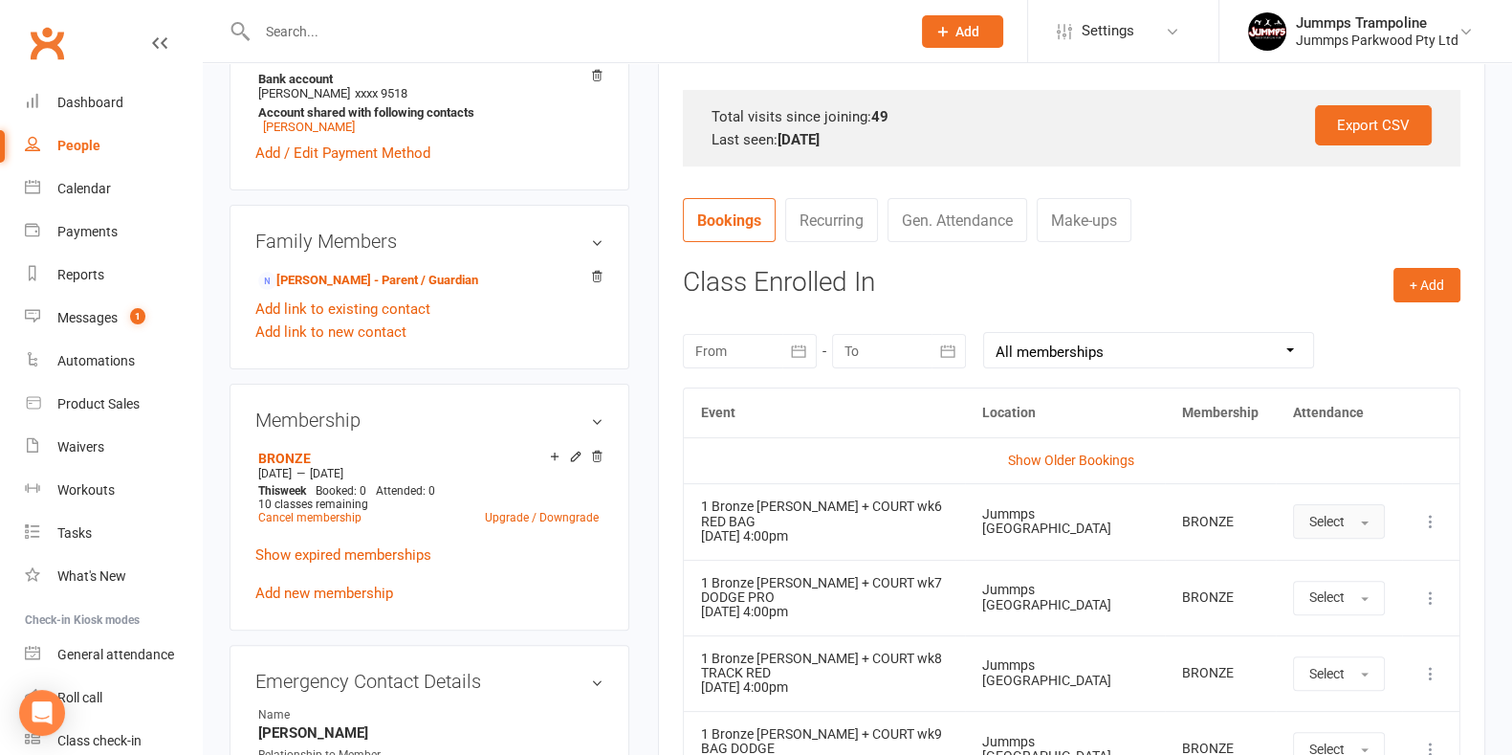
click at [1337, 518] on span "Select" at bounding box center [1326, 521] width 35 height 15
click at [1352, 584] on link "Absent" at bounding box center [1388, 602] width 189 height 38
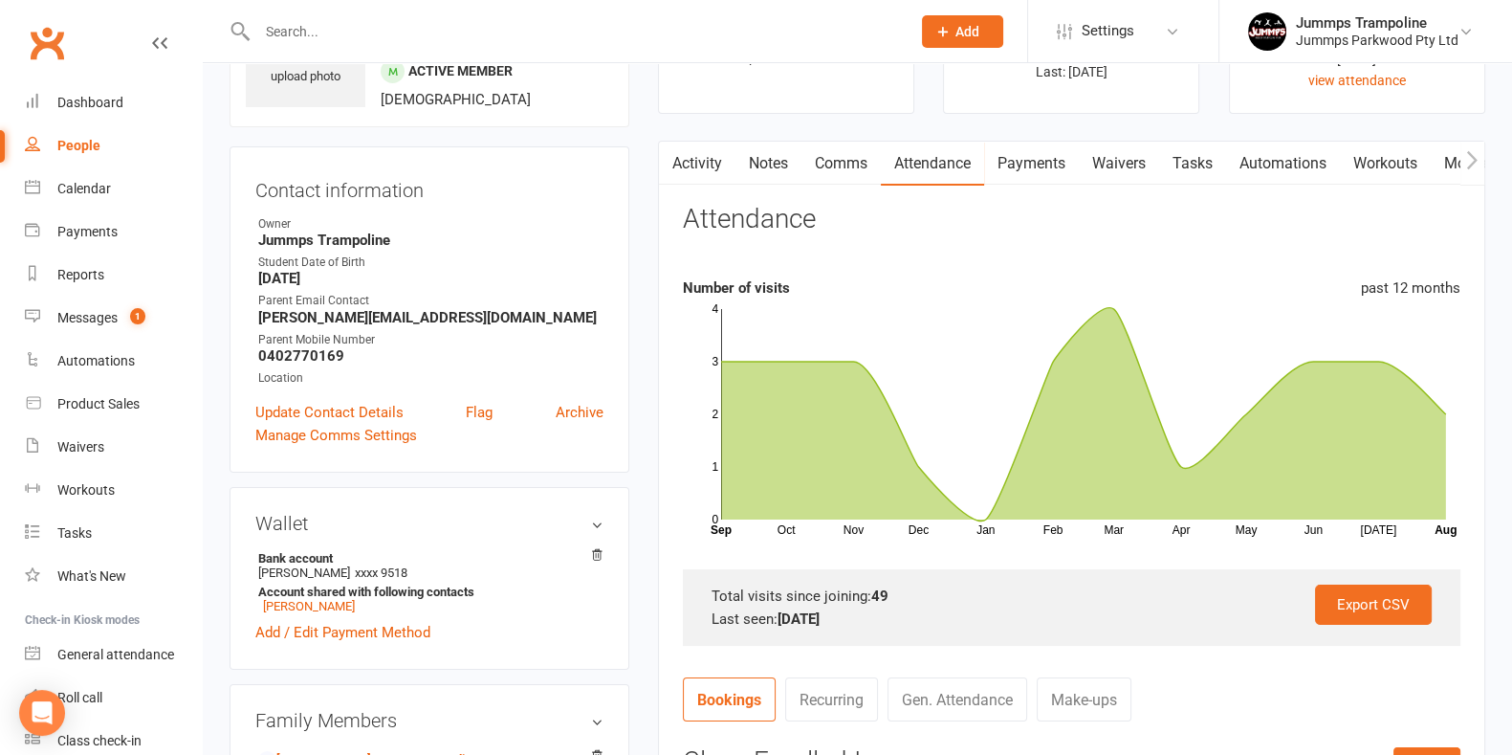
scroll to position [0, 0]
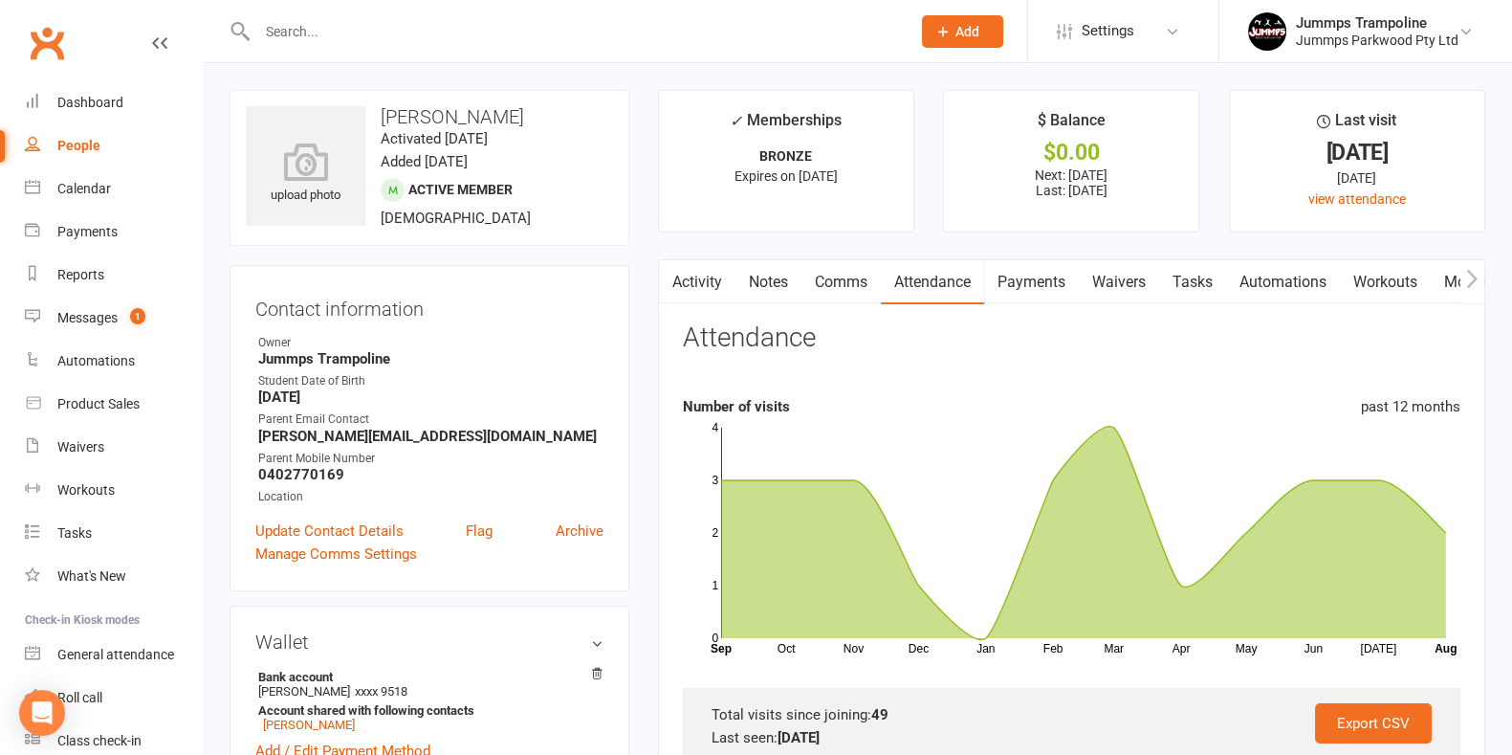
click at [435, 41] on input "text" at bounding box center [575, 31] width 646 height 27
type input "l"
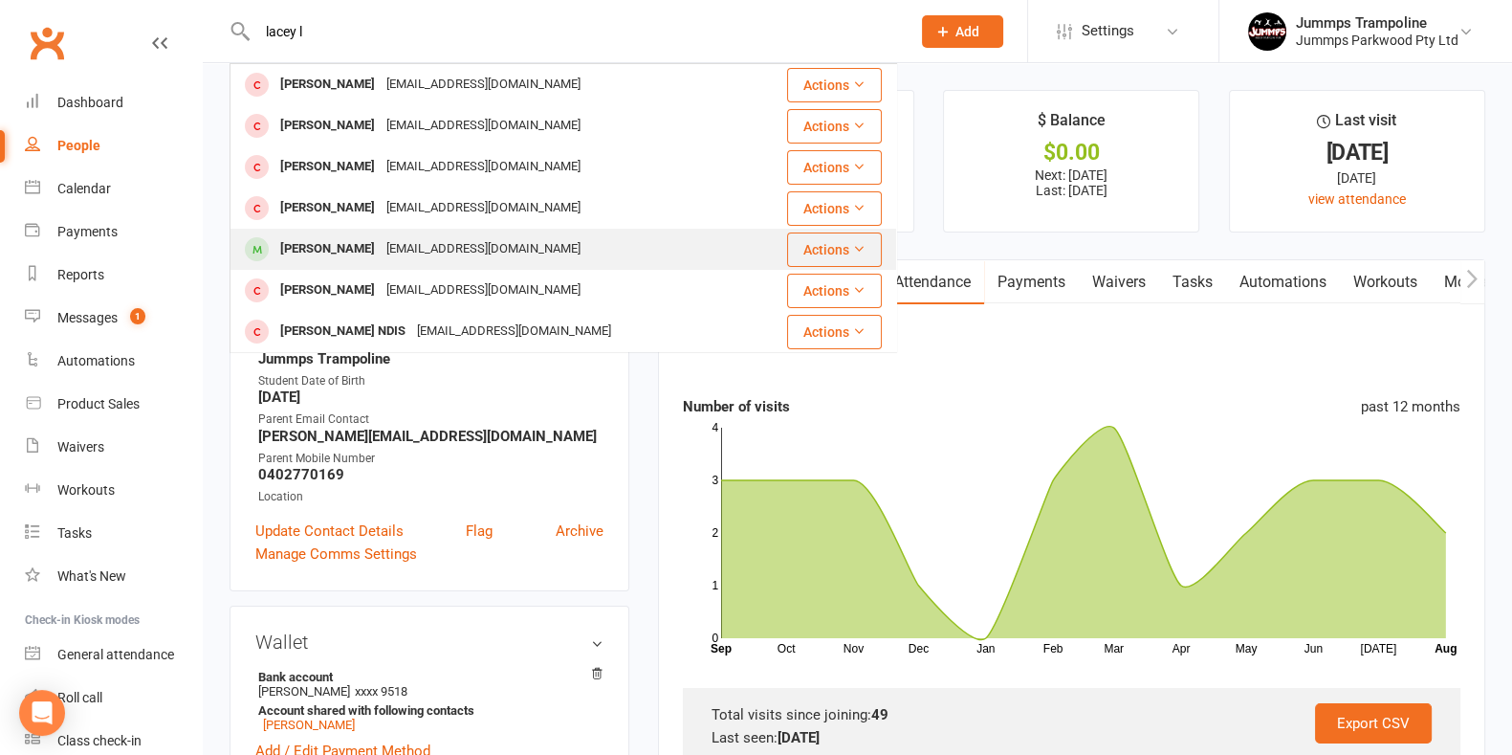
type input "lacey l"
click at [393, 246] on div "[EMAIL_ADDRESS][DOMAIN_NAME]" at bounding box center [484, 249] width 206 height 28
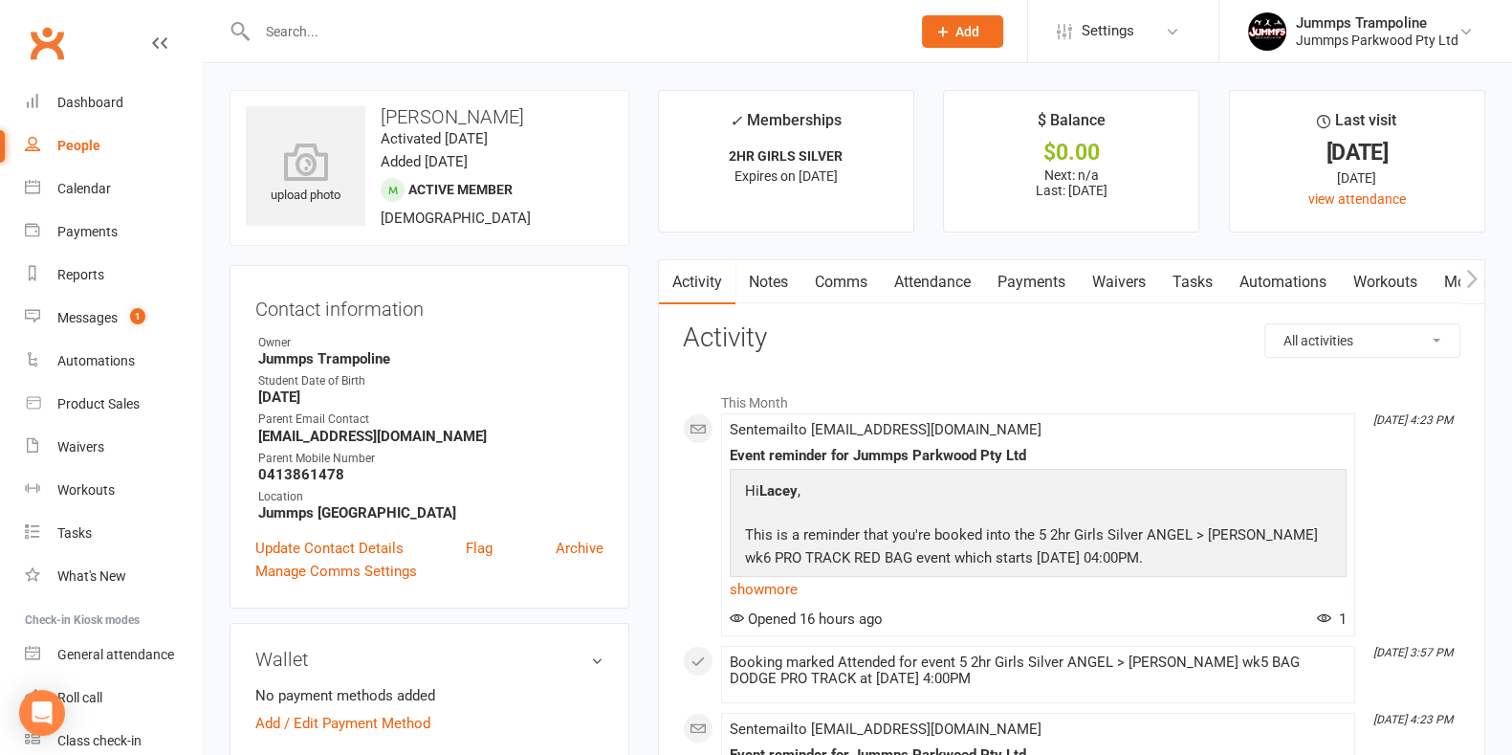
click at [916, 290] on link "Attendance" at bounding box center [932, 282] width 103 height 44
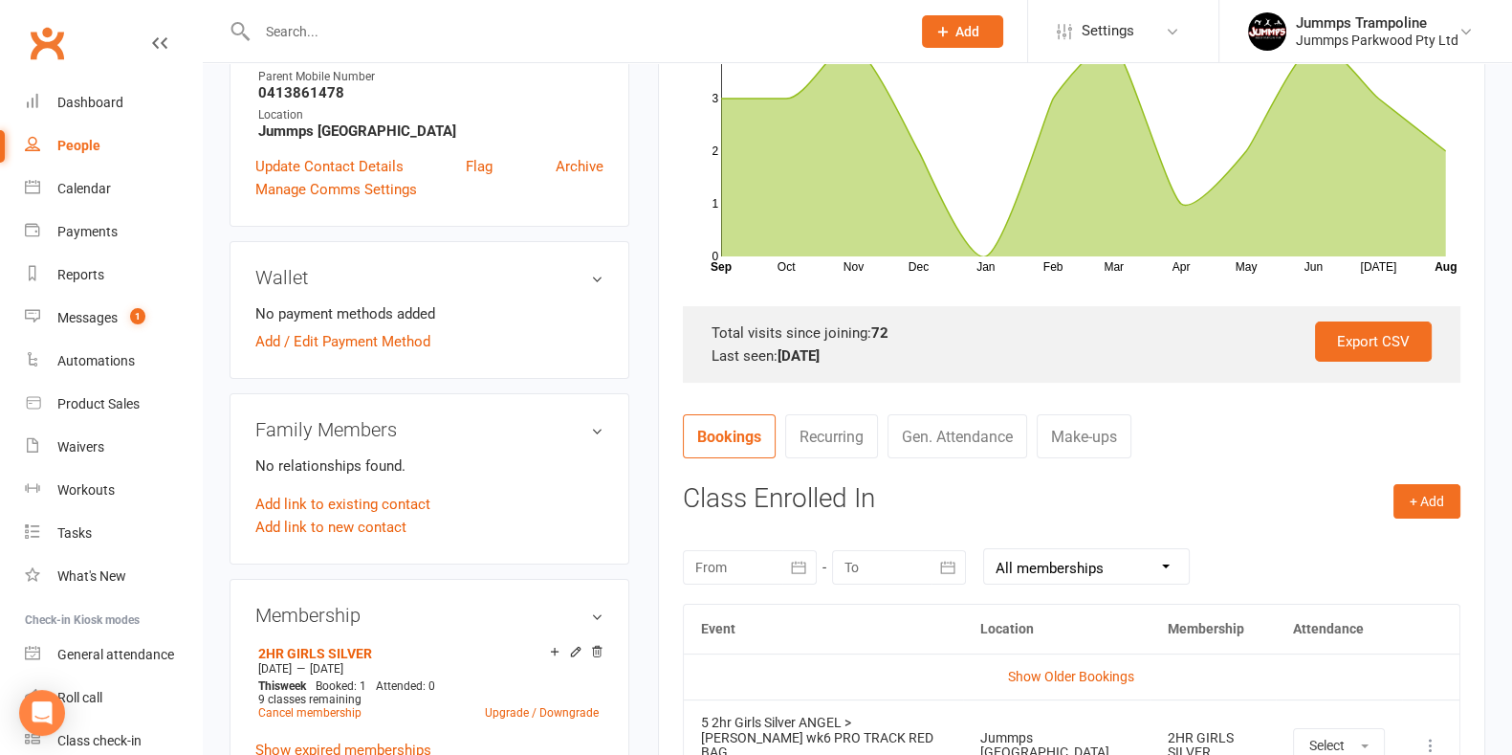
scroll to position [598, 0]
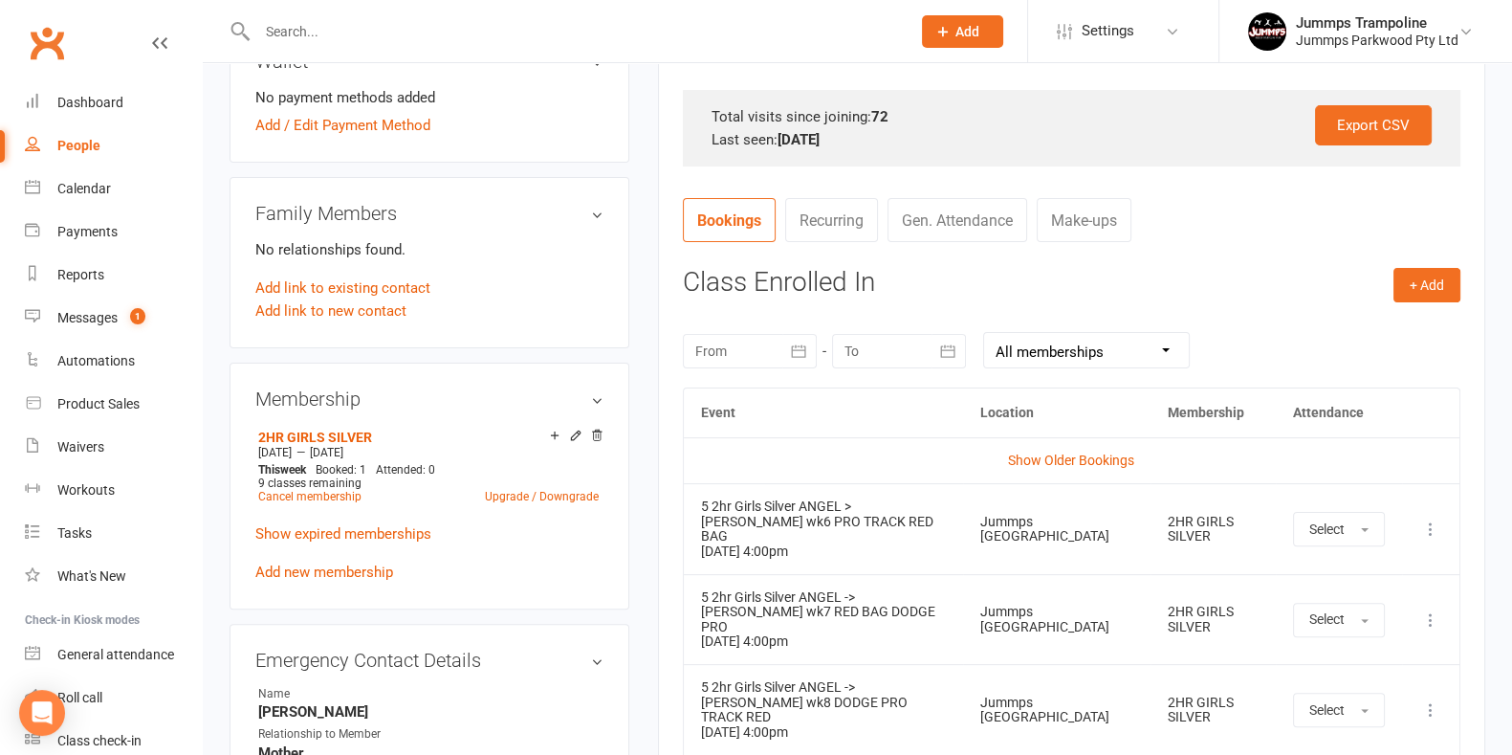
click at [1291, 507] on td "Select" at bounding box center [1339, 528] width 126 height 91
click at [1338, 512] on button "Select" at bounding box center [1339, 529] width 92 height 34
click at [1348, 602] on span "Absent" at bounding box center [1331, 610] width 45 height 17
click at [86, 200] on link "Calendar" at bounding box center [113, 188] width 177 height 43
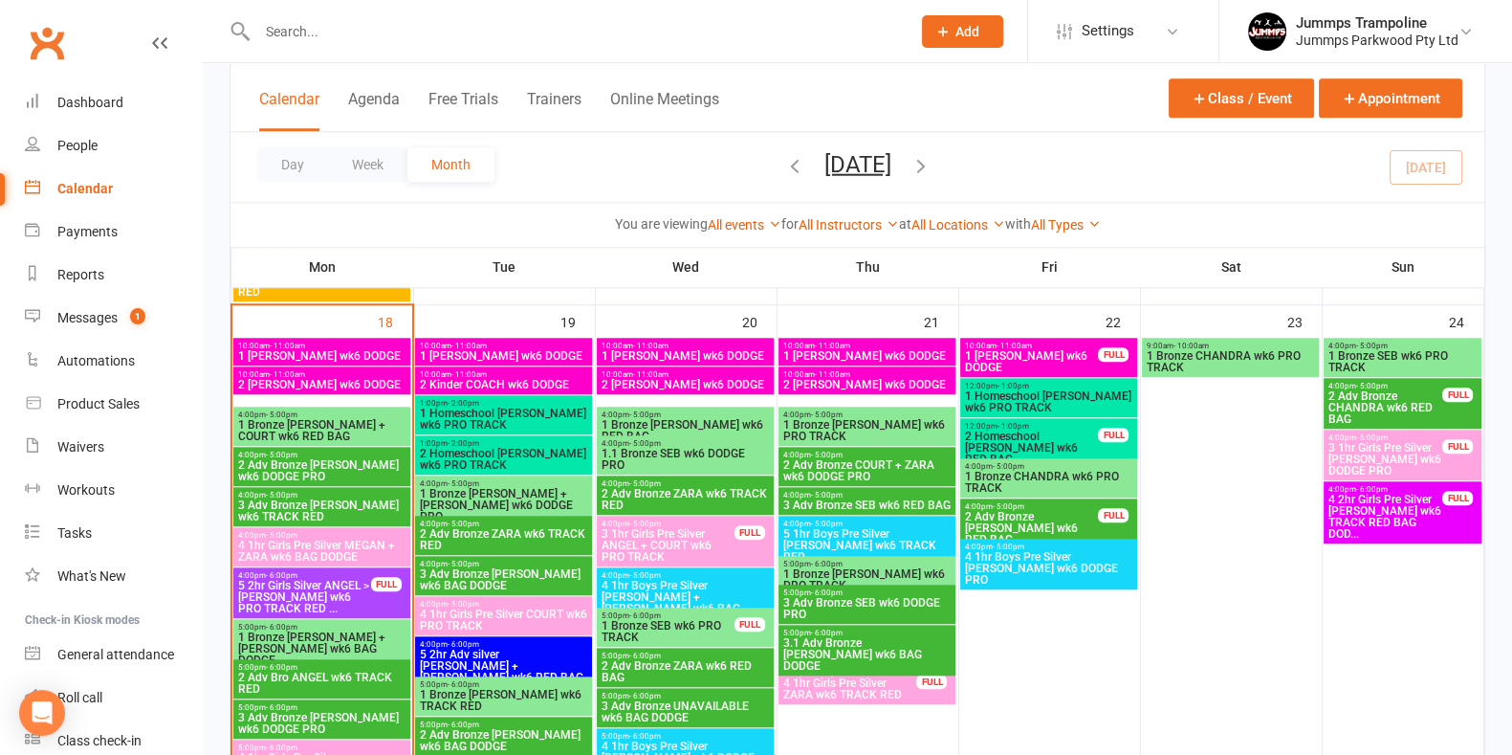
scroll to position [2271, 0]
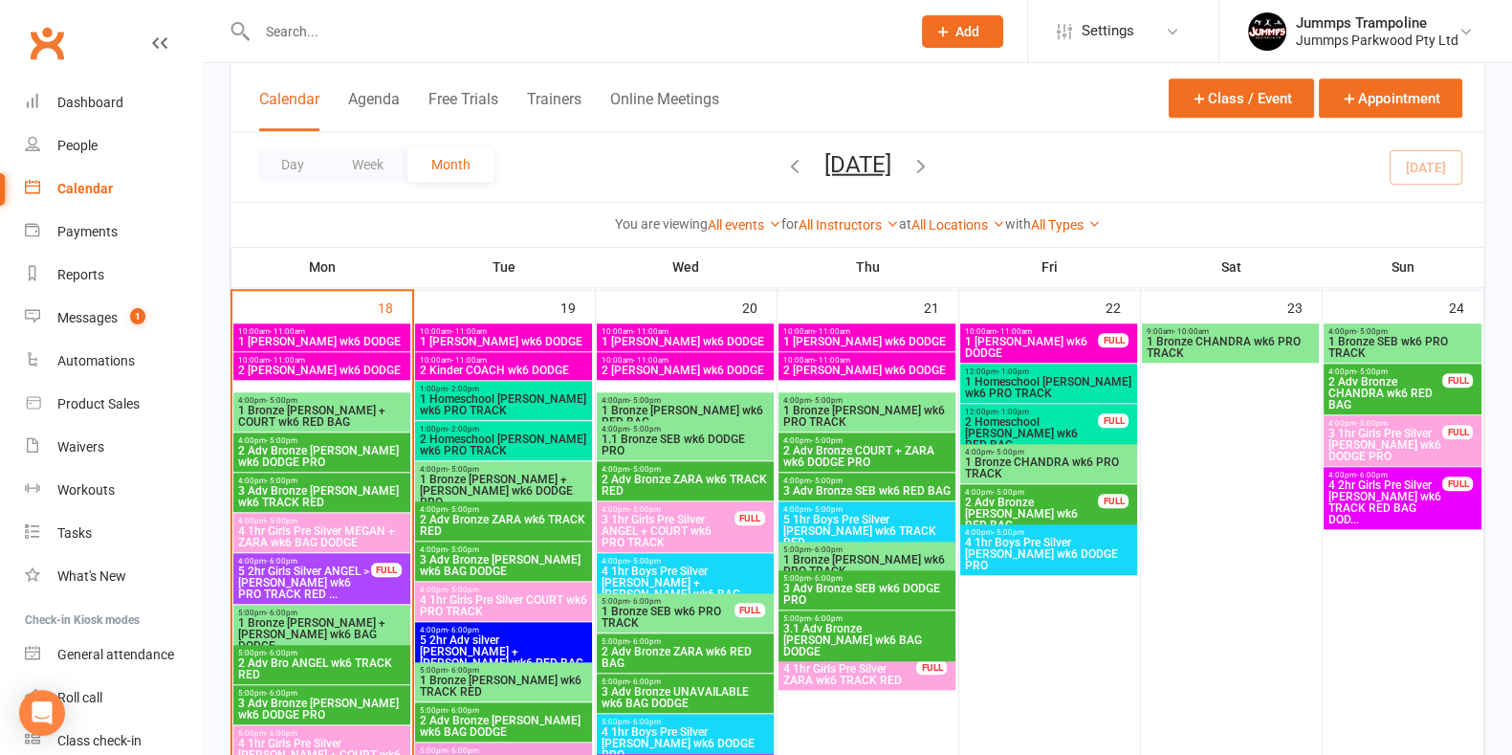
click at [376, 415] on span "1 Bronze [PERSON_NAME] + COURT wk6 RED BAG" at bounding box center [321, 416] width 169 height 23
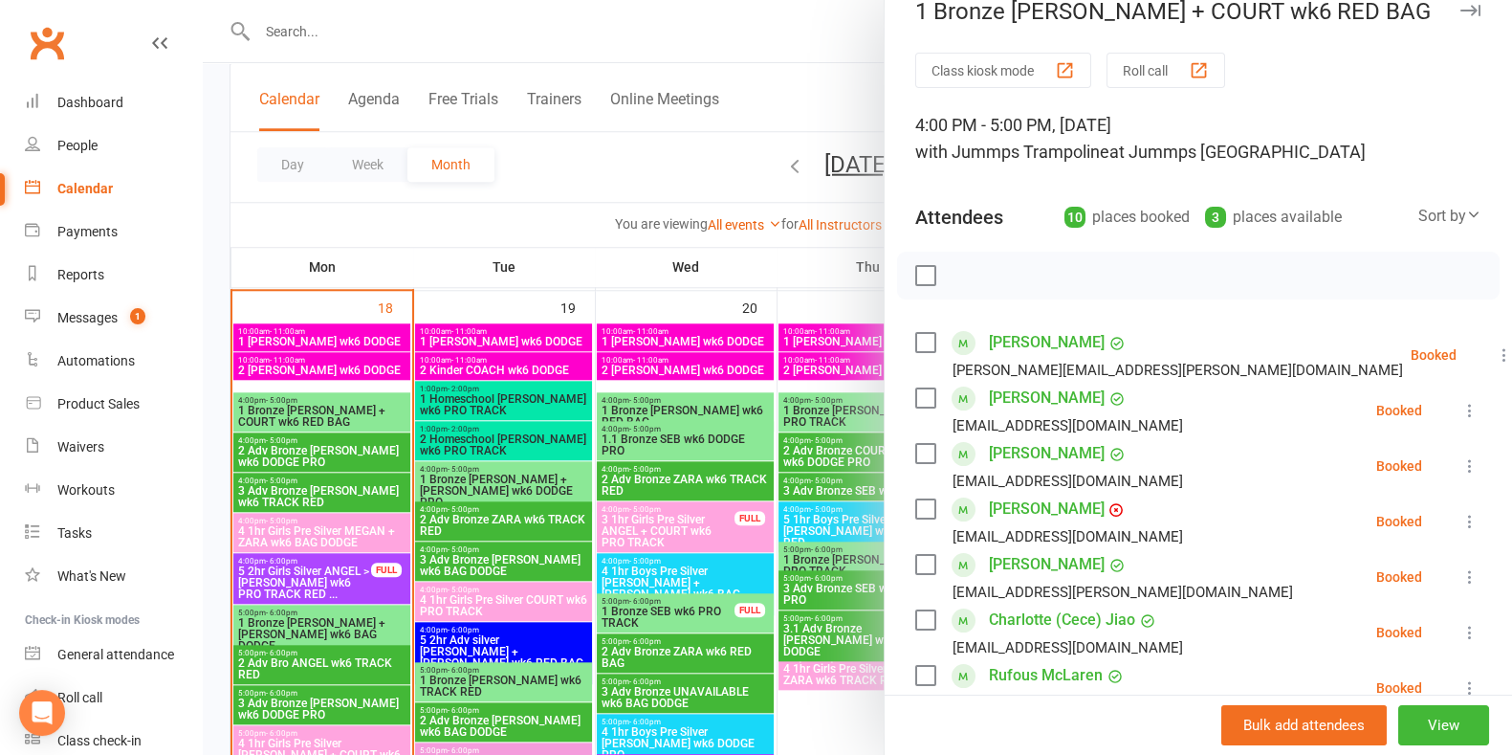
scroll to position [0, 0]
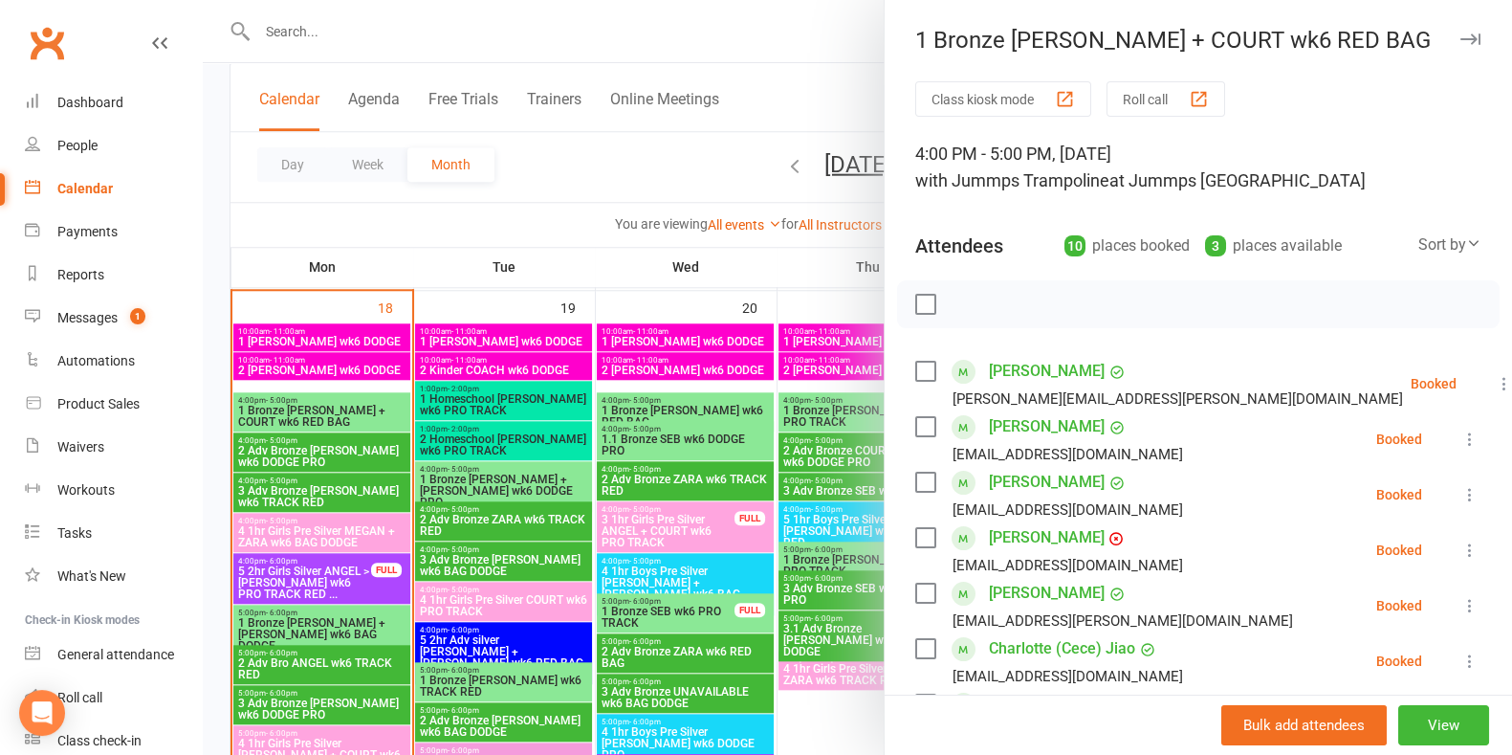
click at [340, 448] on div at bounding box center [857, 377] width 1309 height 755
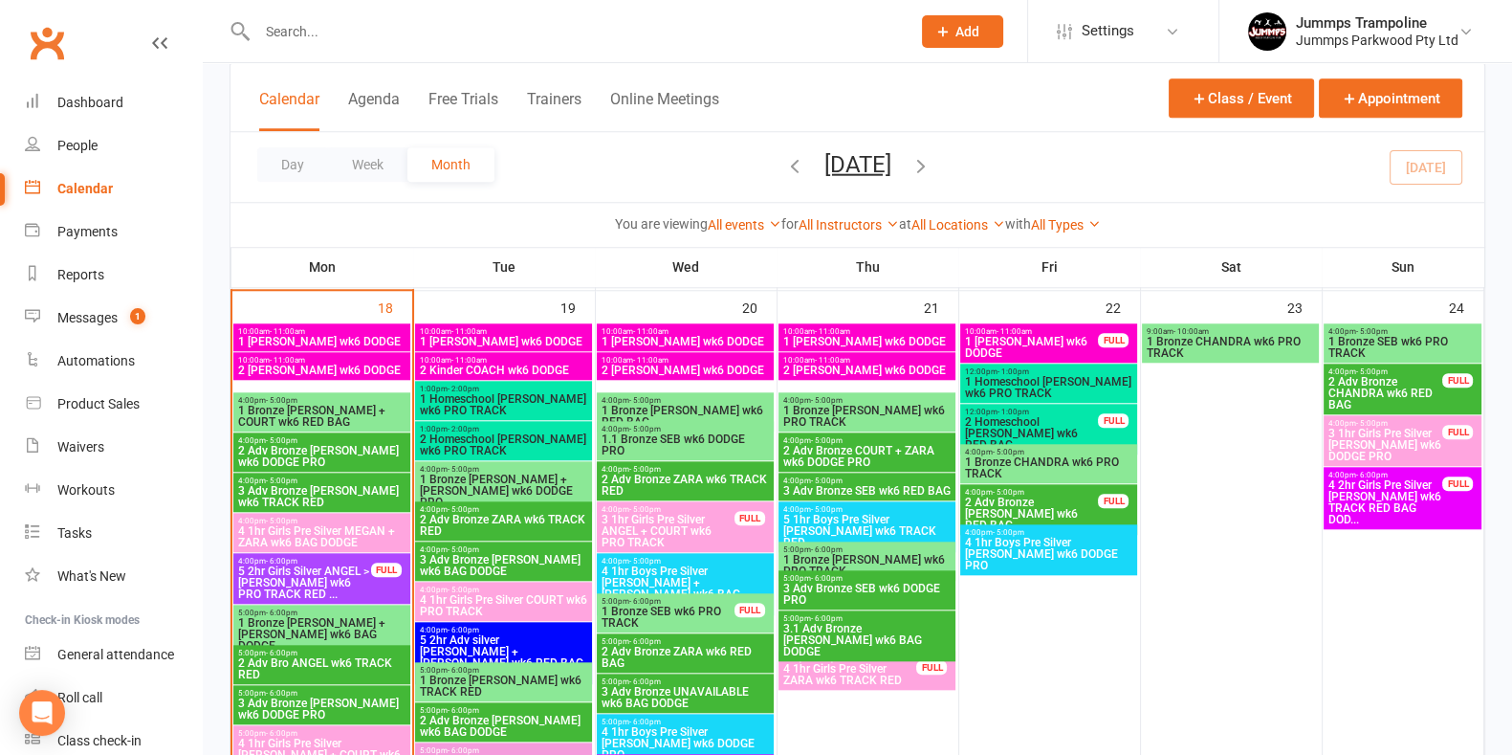
click at [340, 448] on span "2 Adv Bronze [PERSON_NAME] wk6 DODGE PRO" at bounding box center [321, 456] width 169 height 23
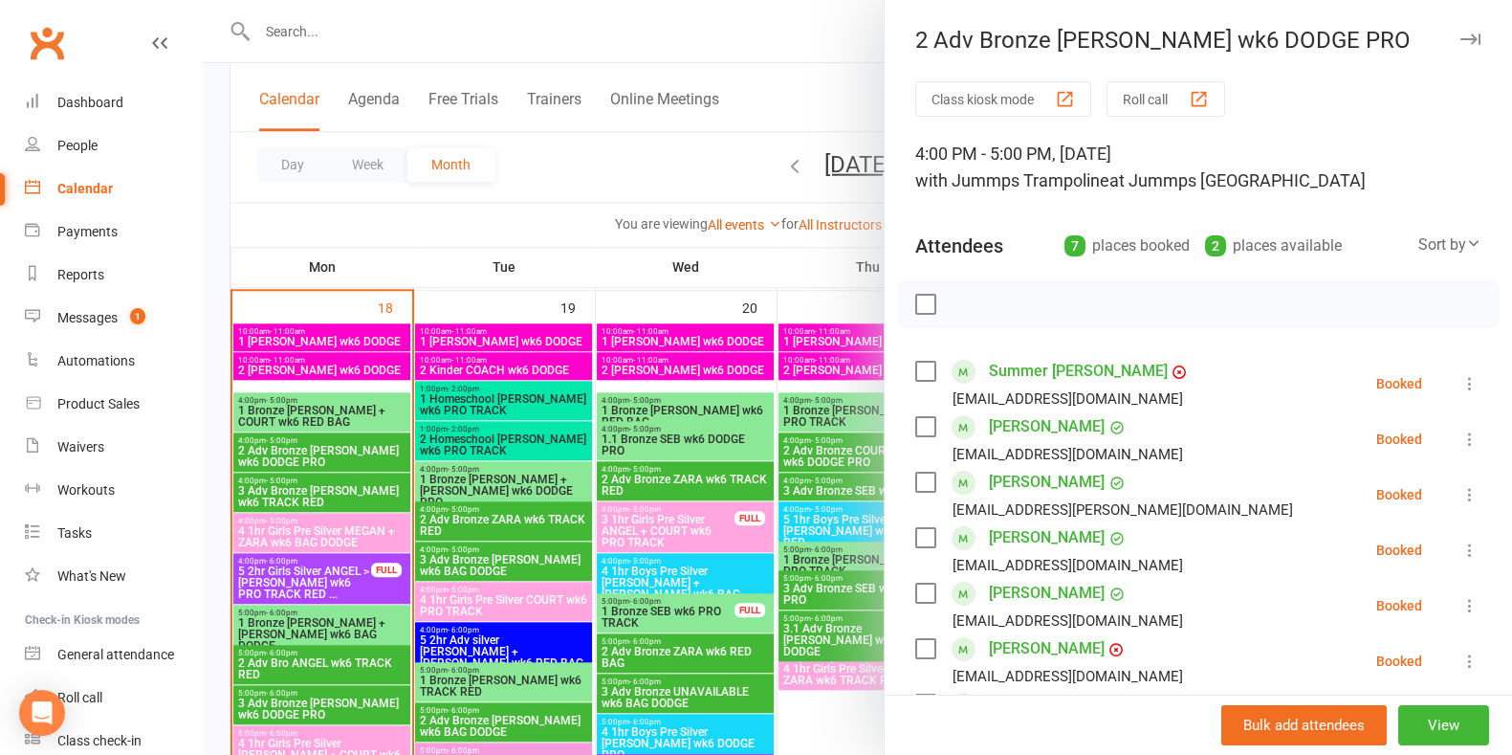
click at [308, 227] on div at bounding box center [857, 377] width 1309 height 755
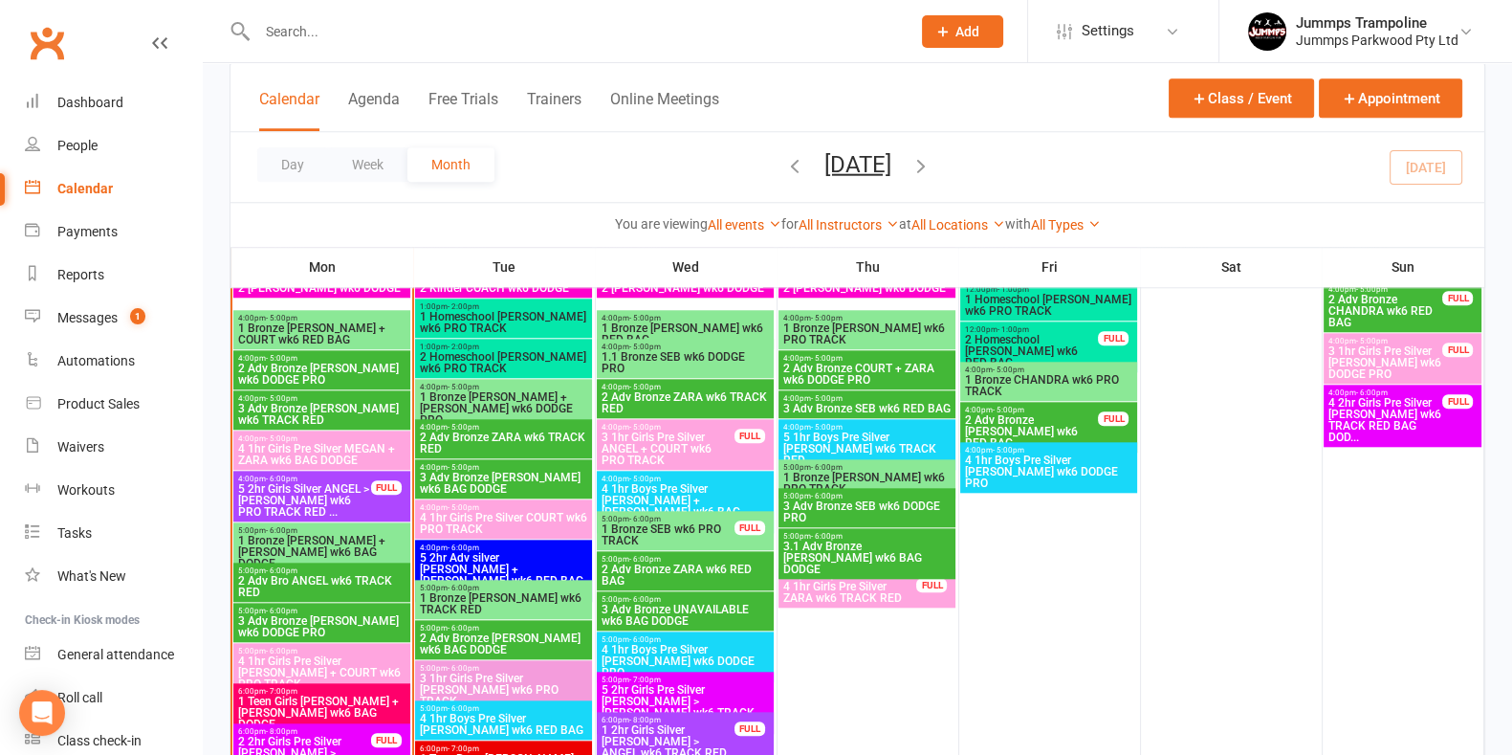
scroll to position [2391, 0]
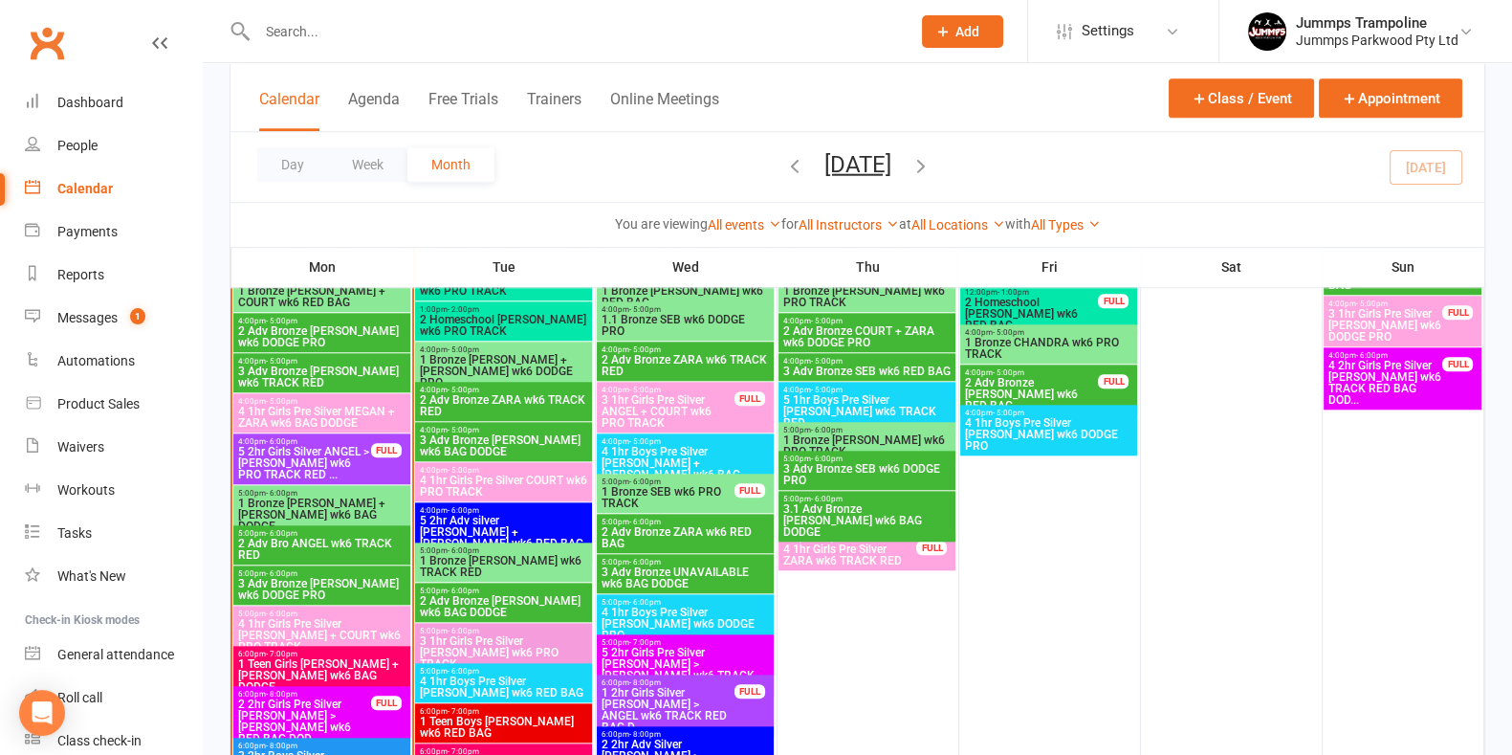
click at [349, 497] on span "1 Bronze [PERSON_NAME] + [PERSON_NAME] wk6 BAG DODGE" at bounding box center [321, 514] width 169 height 34
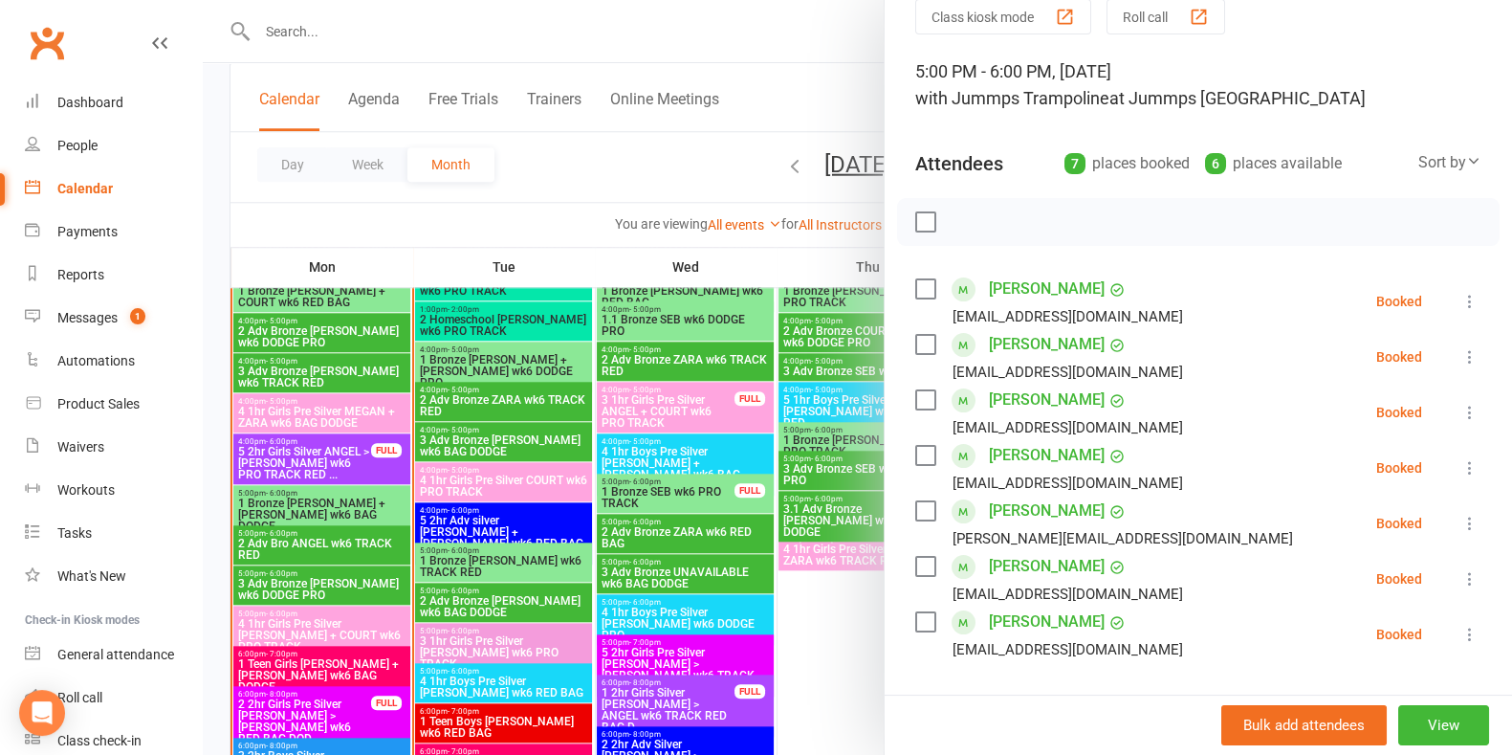
scroll to position [119, 0]
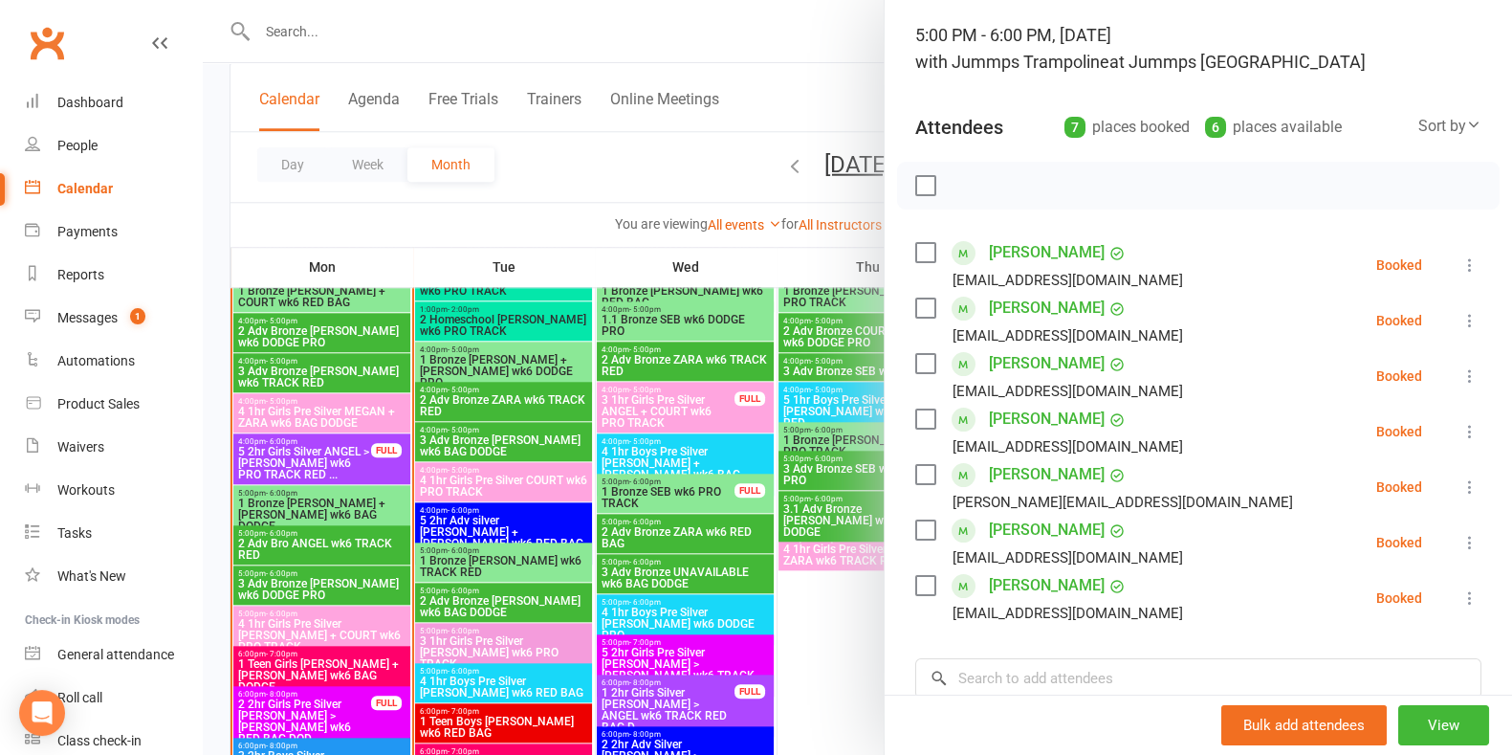
click at [341, 616] on div at bounding box center [857, 377] width 1309 height 755
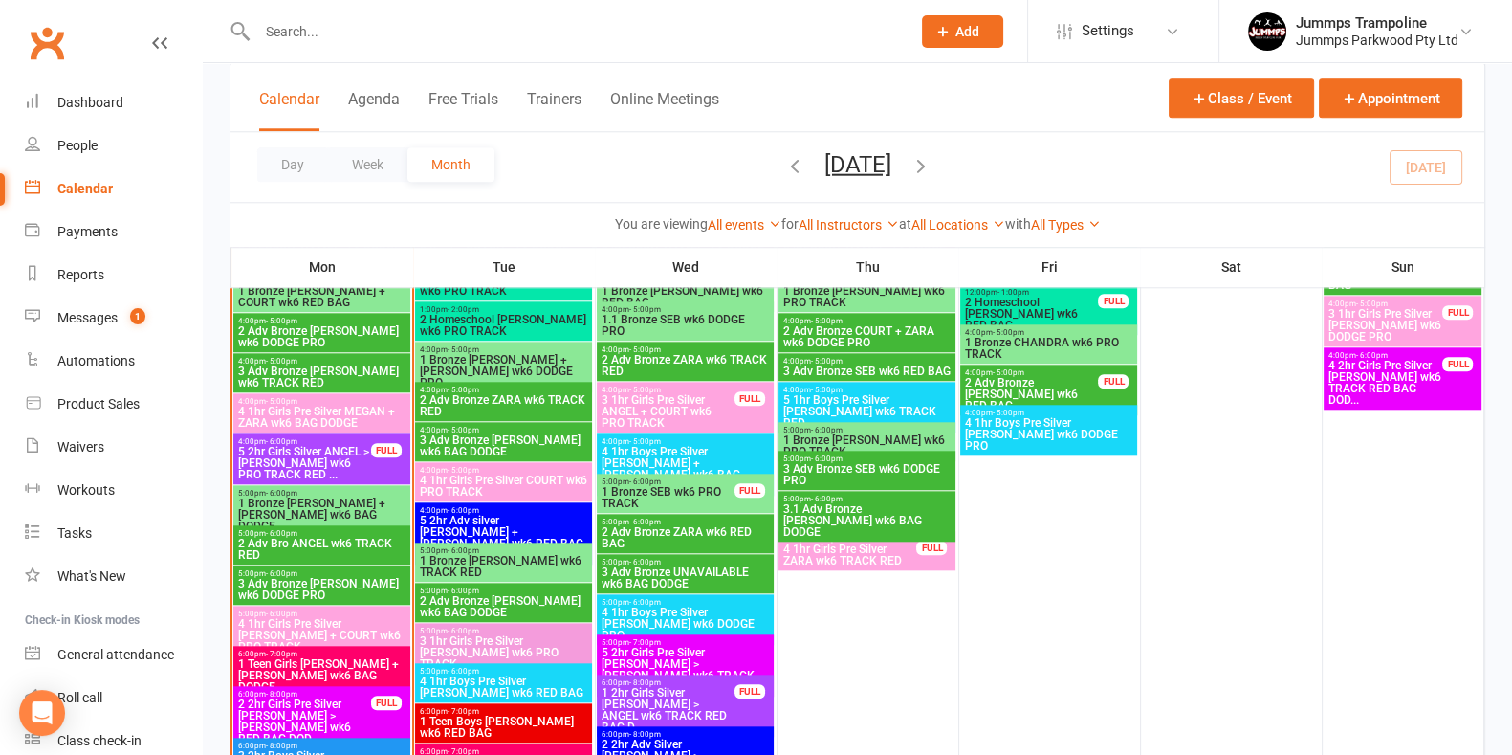
click at [344, 629] on span "4 1hr Girls Pre Silver [PERSON_NAME] + COURT wk6 PRO TRACK" at bounding box center [321, 635] width 169 height 34
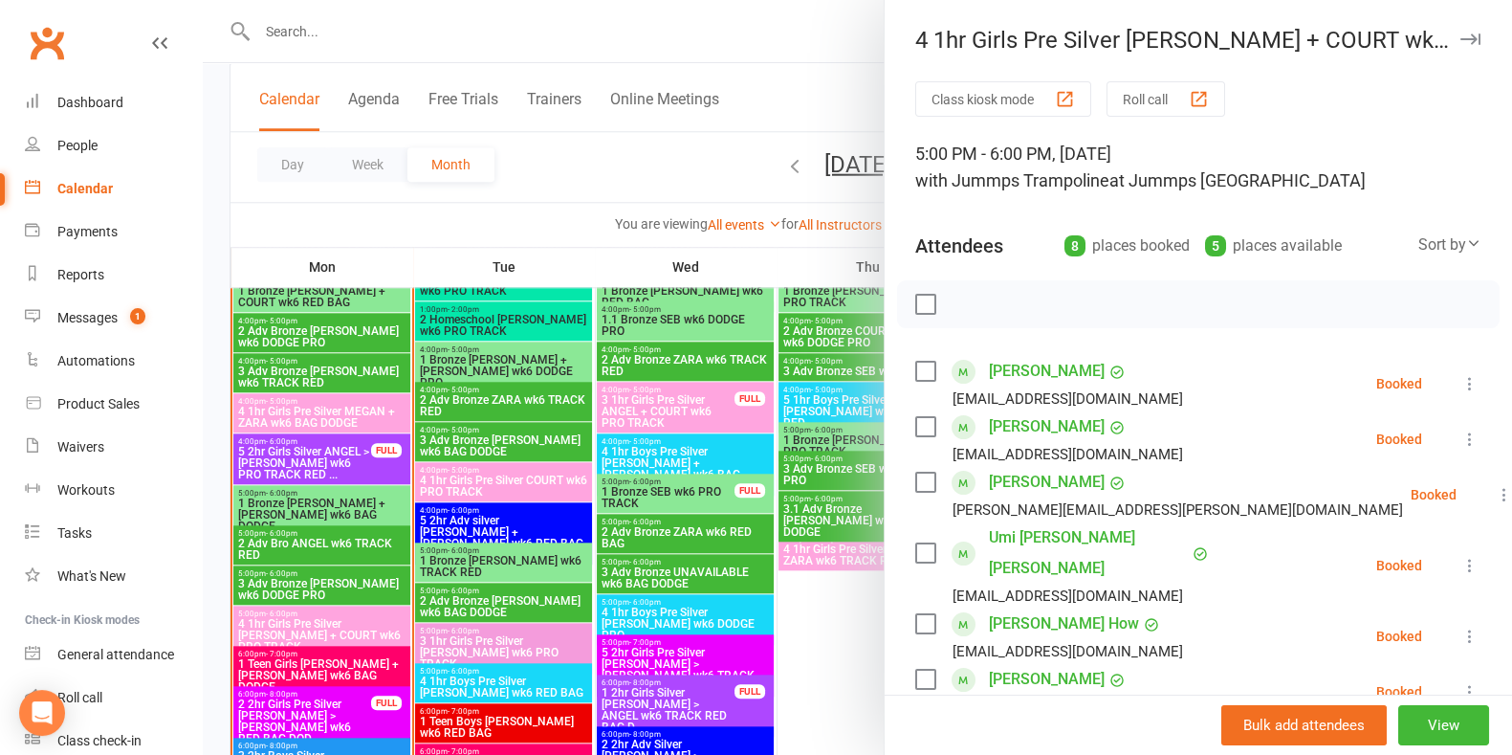
click at [296, 230] on div at bounding box center [857, 377] width 1309 height 755
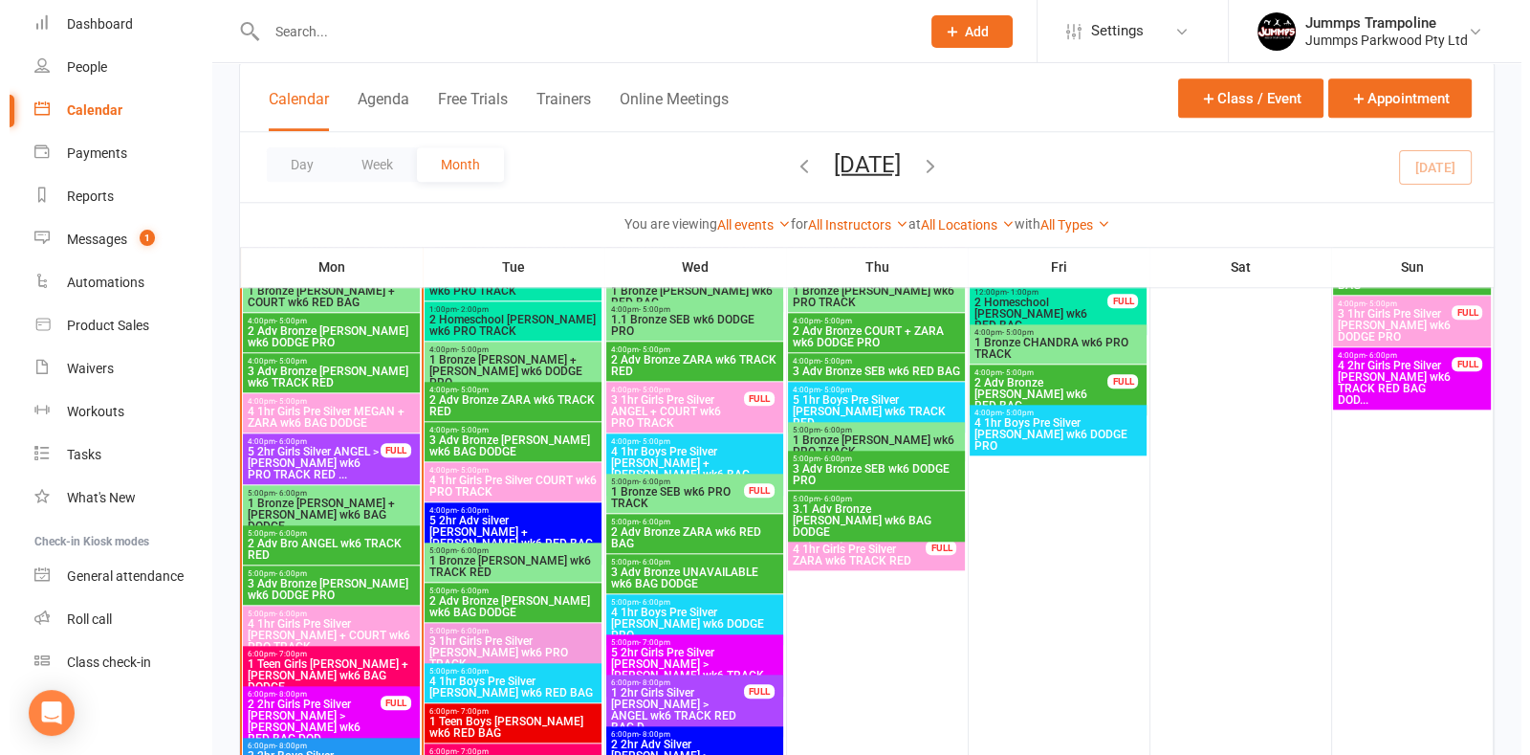
scroll to position [2271, 0]
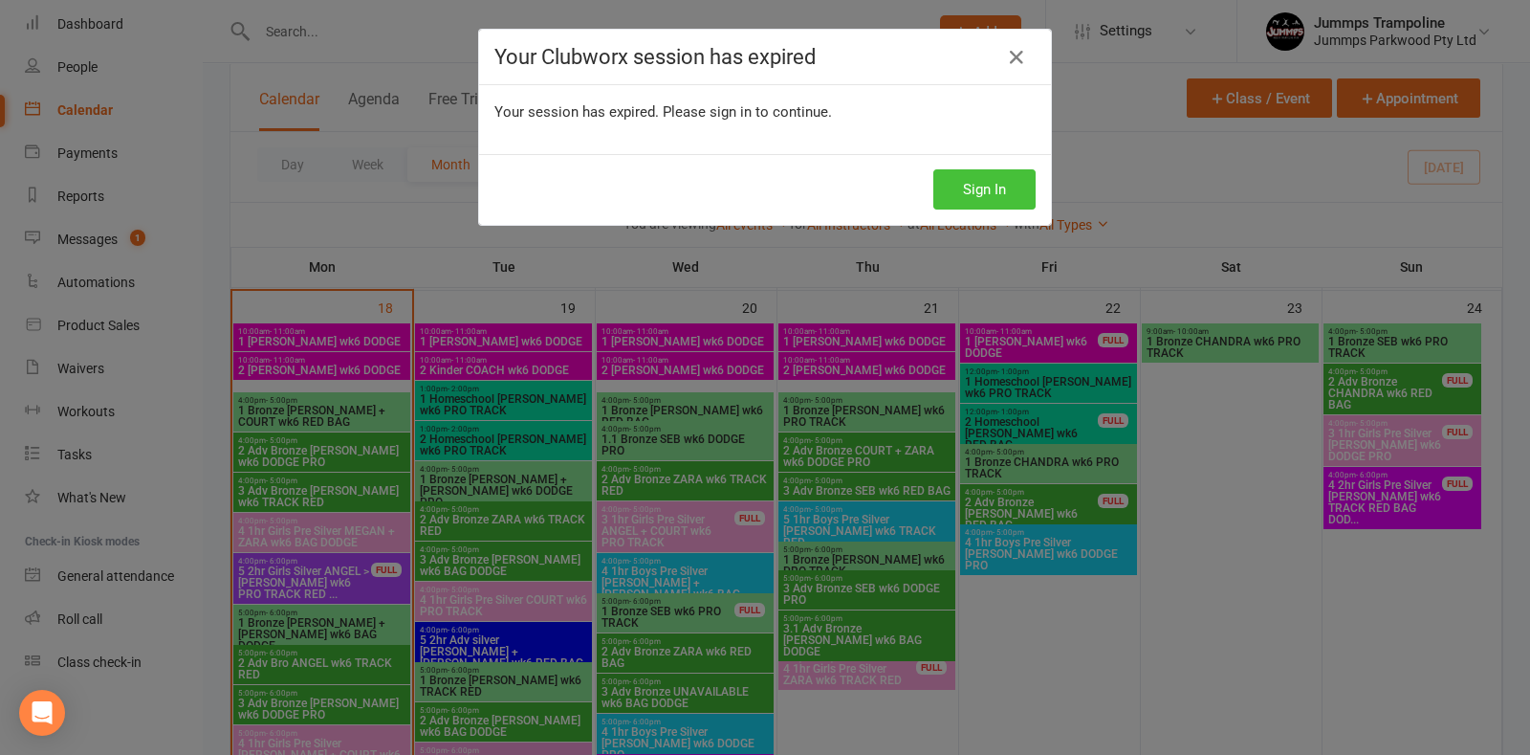
click at [1008, 190] on button "Sign In" at bounding box center [984, 189] width 102 height 40
